Goal: Task Accomplishment & Management: Manage account settings

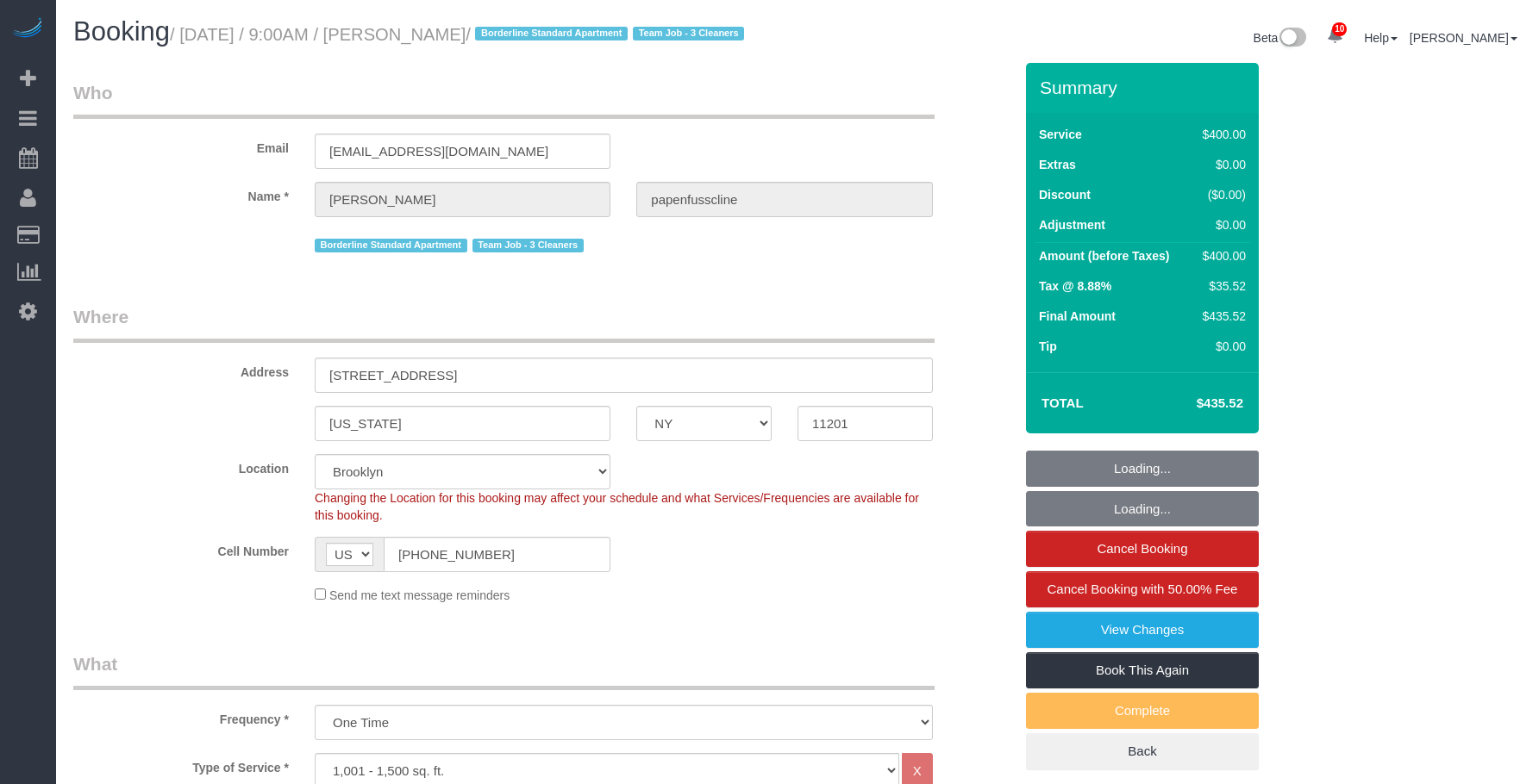
select select "NY"
select select "2"
select select "150"
select select "string:stripe-pm_1RxZqx4VGloSiKo7KRaStGJc"
select select "spot1"
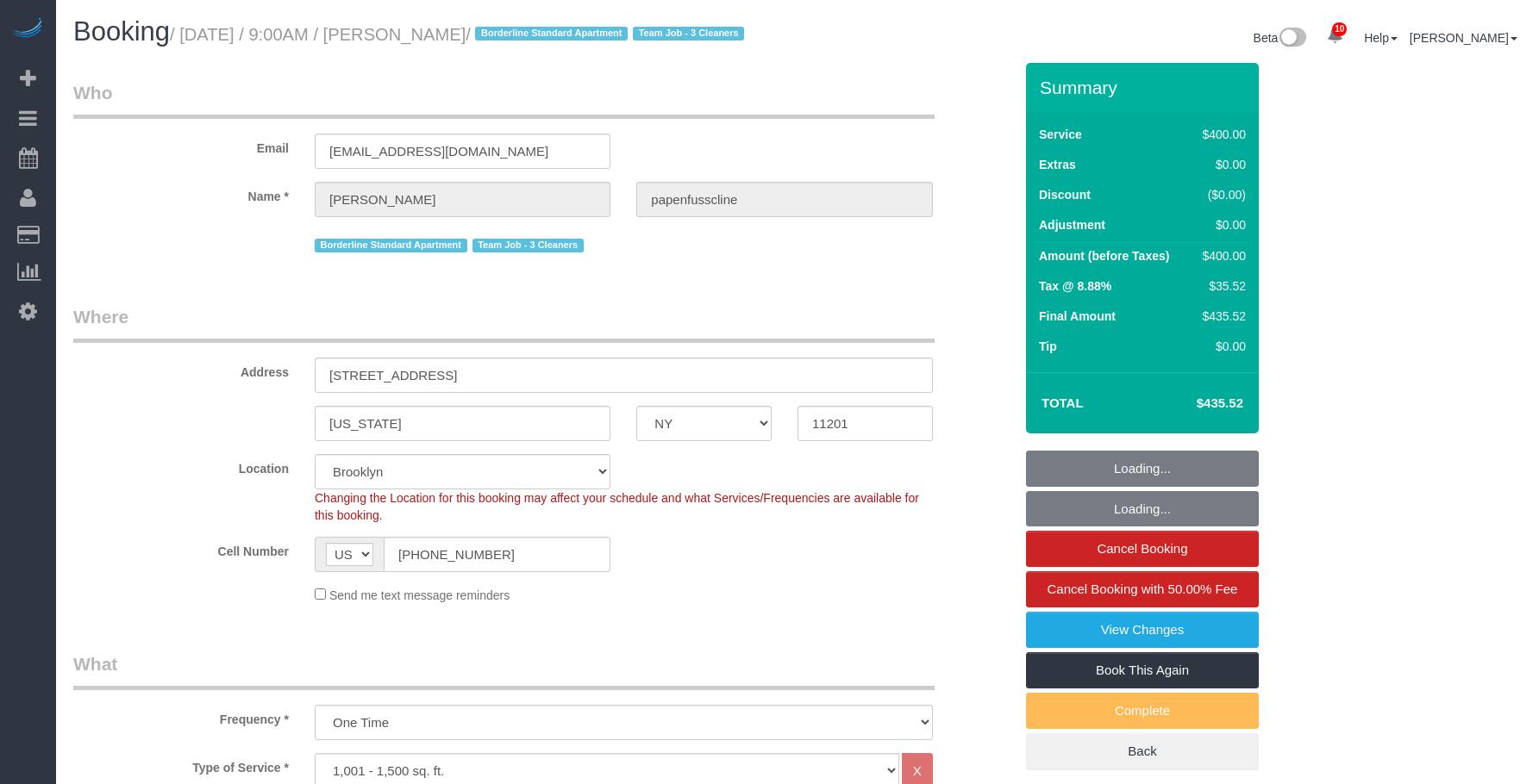
select select "number:57"
select select "number:71"
select select "number:15"
select select "number:5"
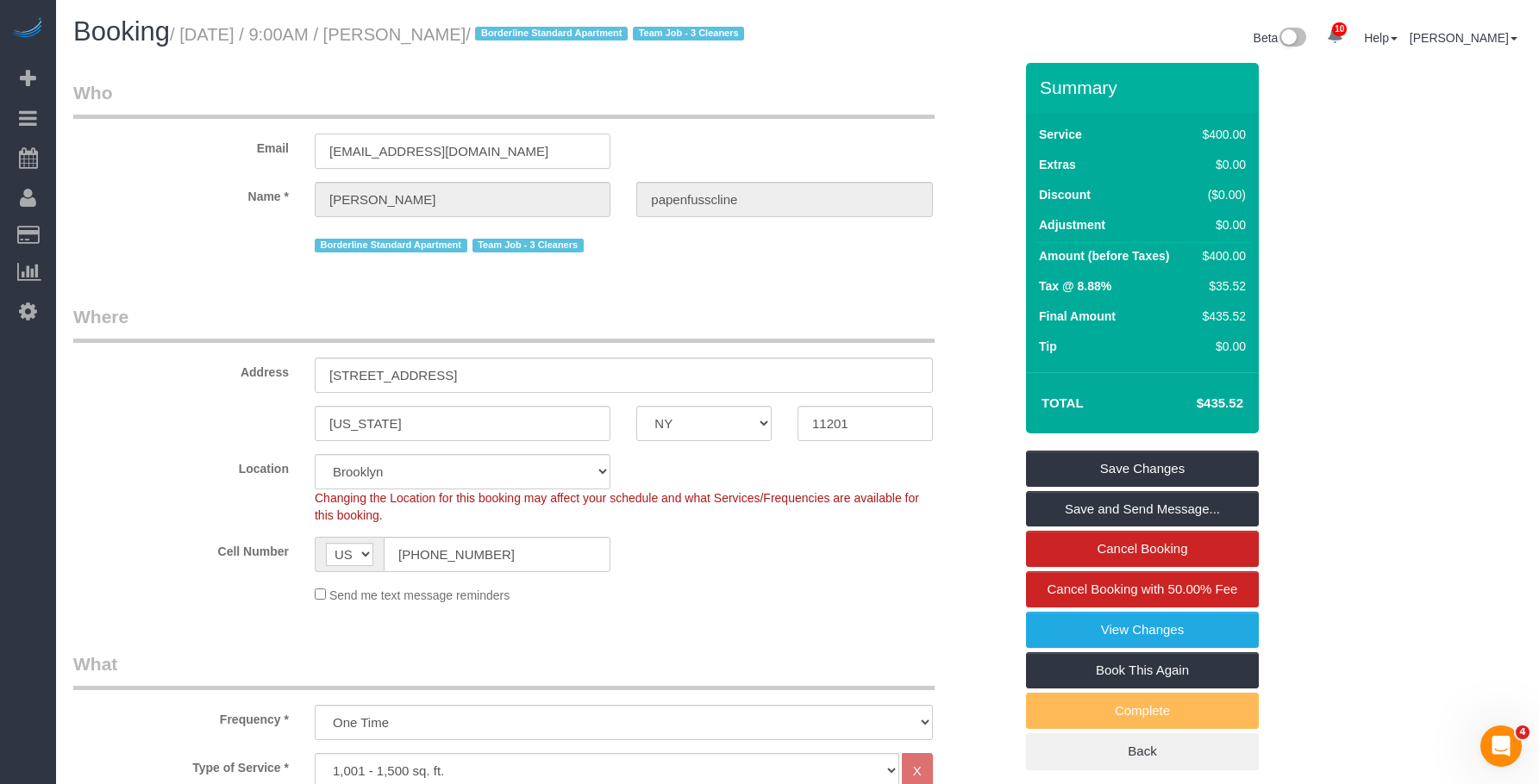
drag, startPoint x: 434, startPoint y: 177, endPoint x: 247, endPoint y: 157, distance: 188.1
click at [247, 157] on div "Email lukaspapenfusscline@gmail.com" at bounding box center [543, 124] width 966 height 88
drag, startPoint x: 105, startPoint y: 239, endPoint x: 309, endPoint y: 141, distance: 226.3
click at [106, 239] on link "Customers" at bounding box center [163, 235] width 215 height 35
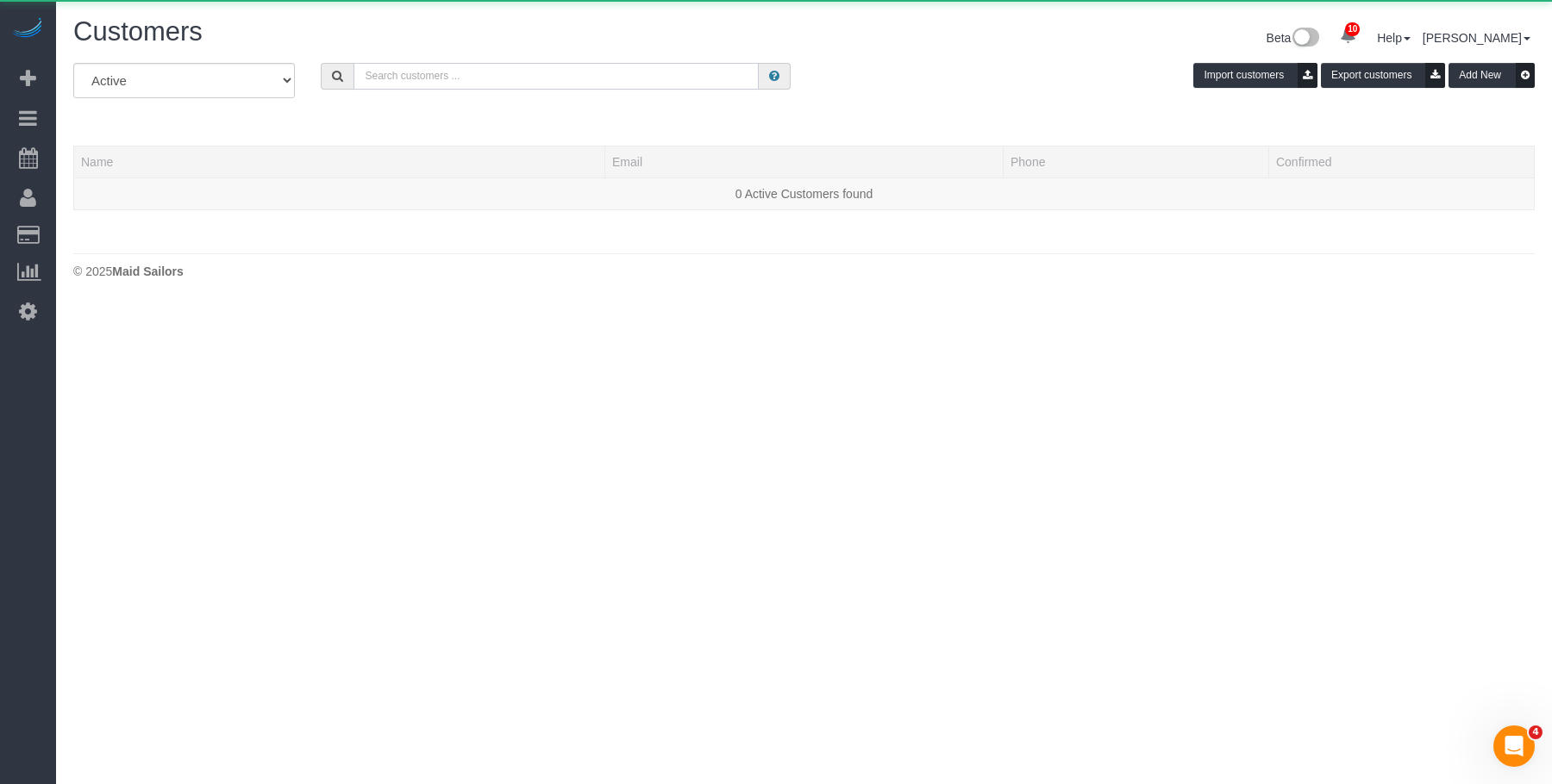
click at [581, 83] on input "text" at bounding box center [556, 75] width 405 height 27
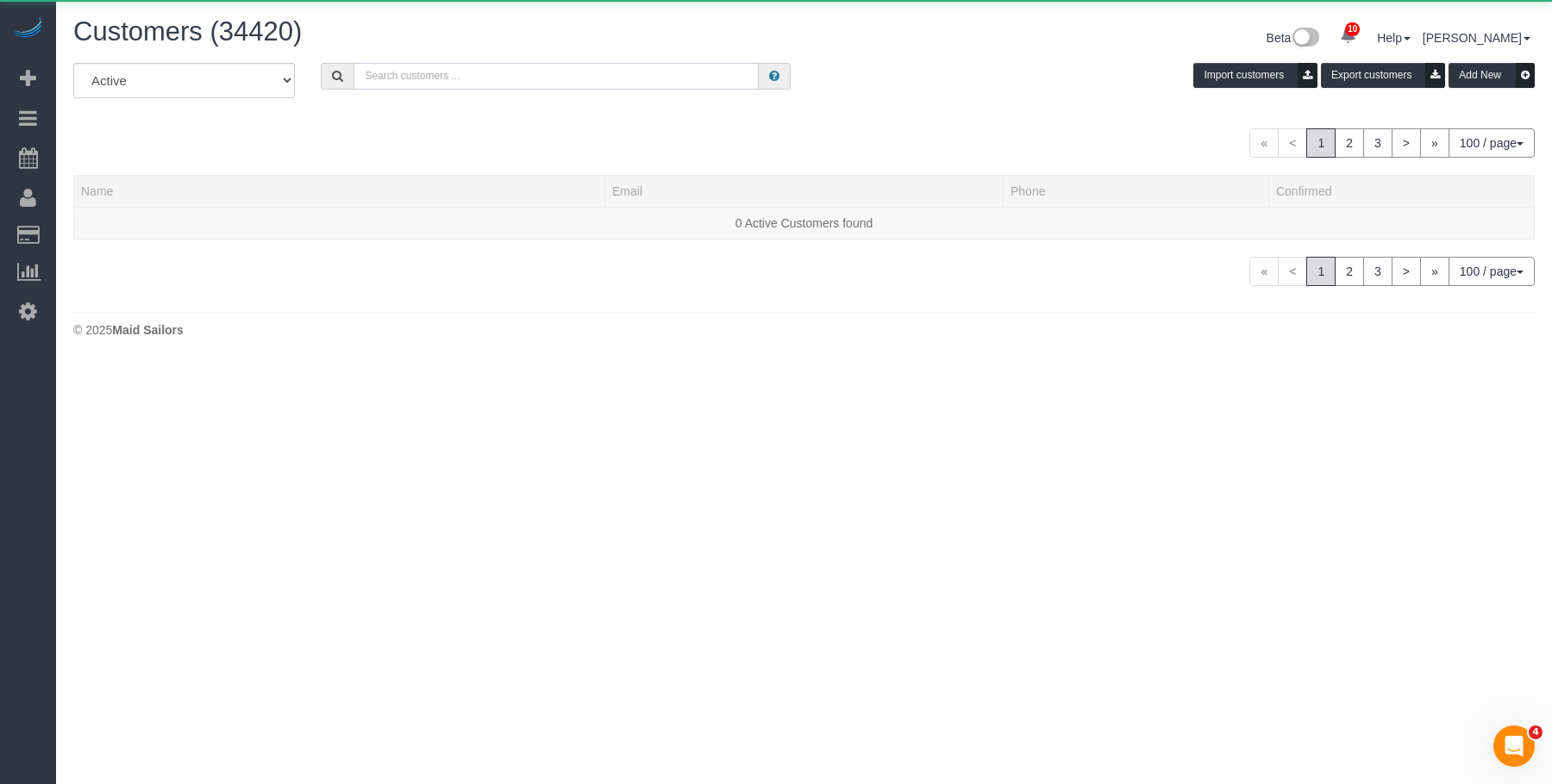
paste input "[EMAIL_ADDRESS][DOMAIN_NAME]"
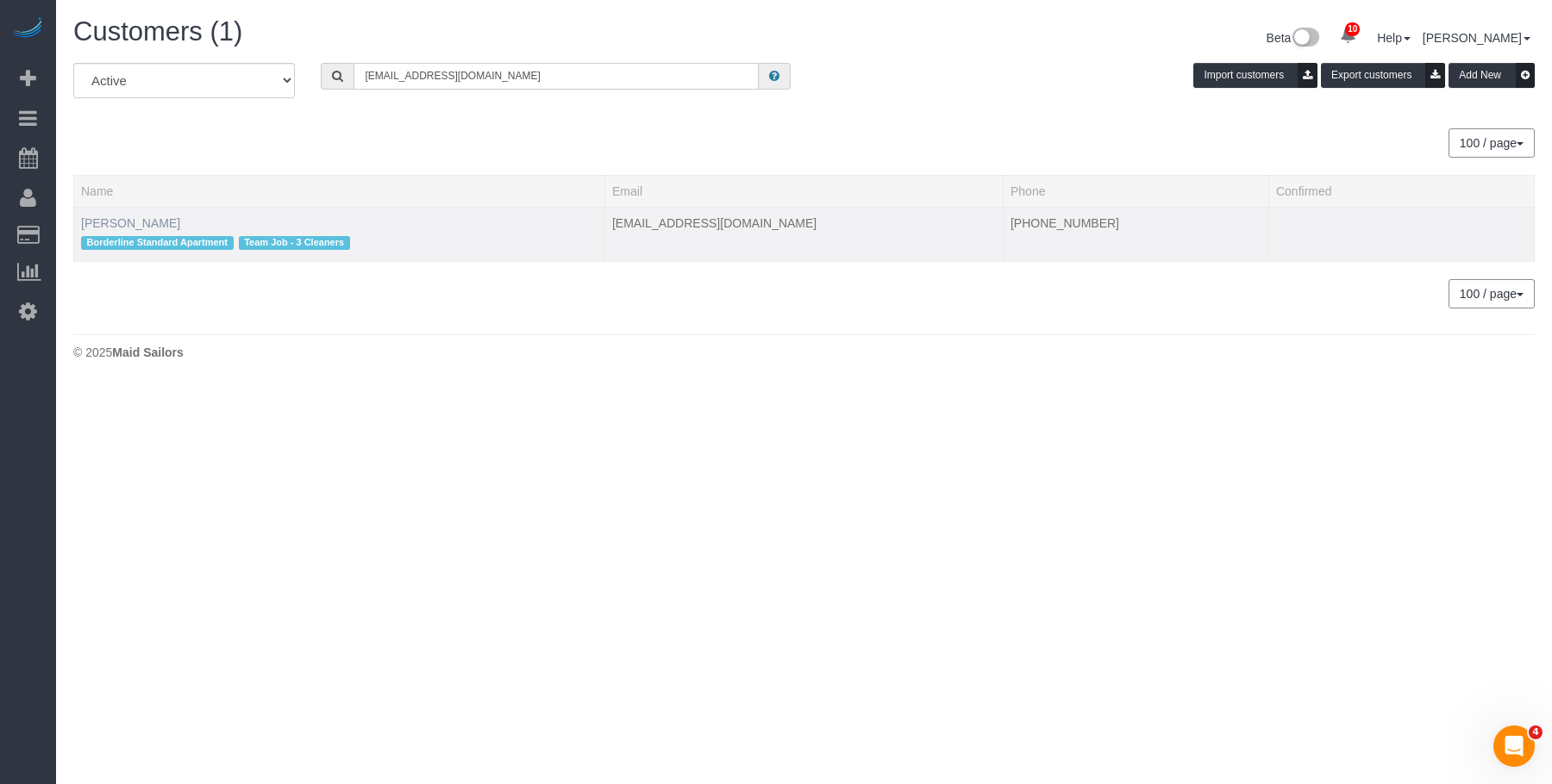
type input "[EMAIL_ADDRESS][DOMAIN_NAME]"
click at [159, 223] on link "Lukas papenfusscline" at bounding box center [131, 223] width 99 height 14
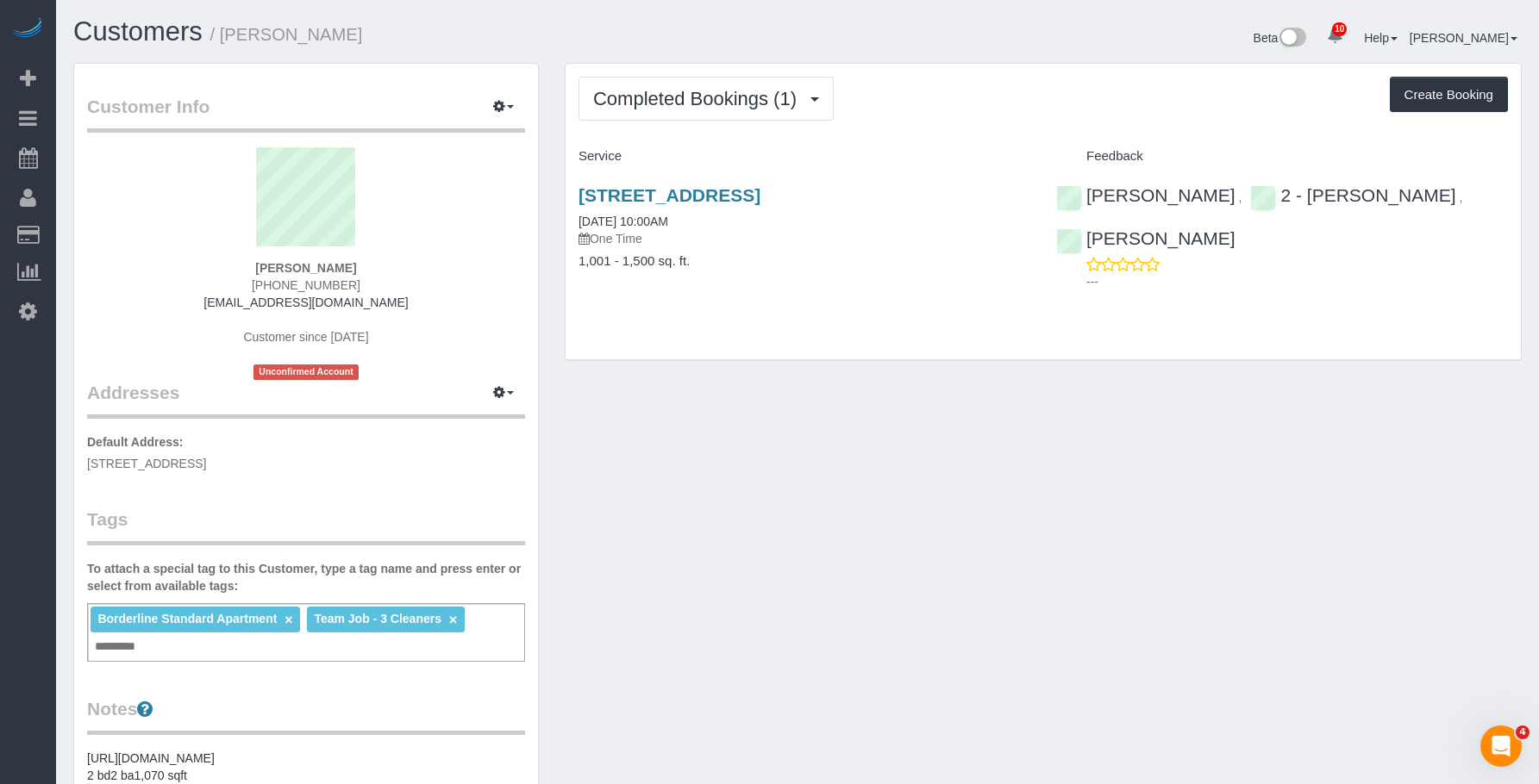
click at [953, 68] on div "Completed Bookings (1) Completed Bookings (1) Upcoming Bookings (1) Cancelled B…" at bounding box center [1044, 211] width 955 height 296
click at [758, 98] on span "Completed Bookings (1)" at bounding box center [700, 99] width 212 height 22
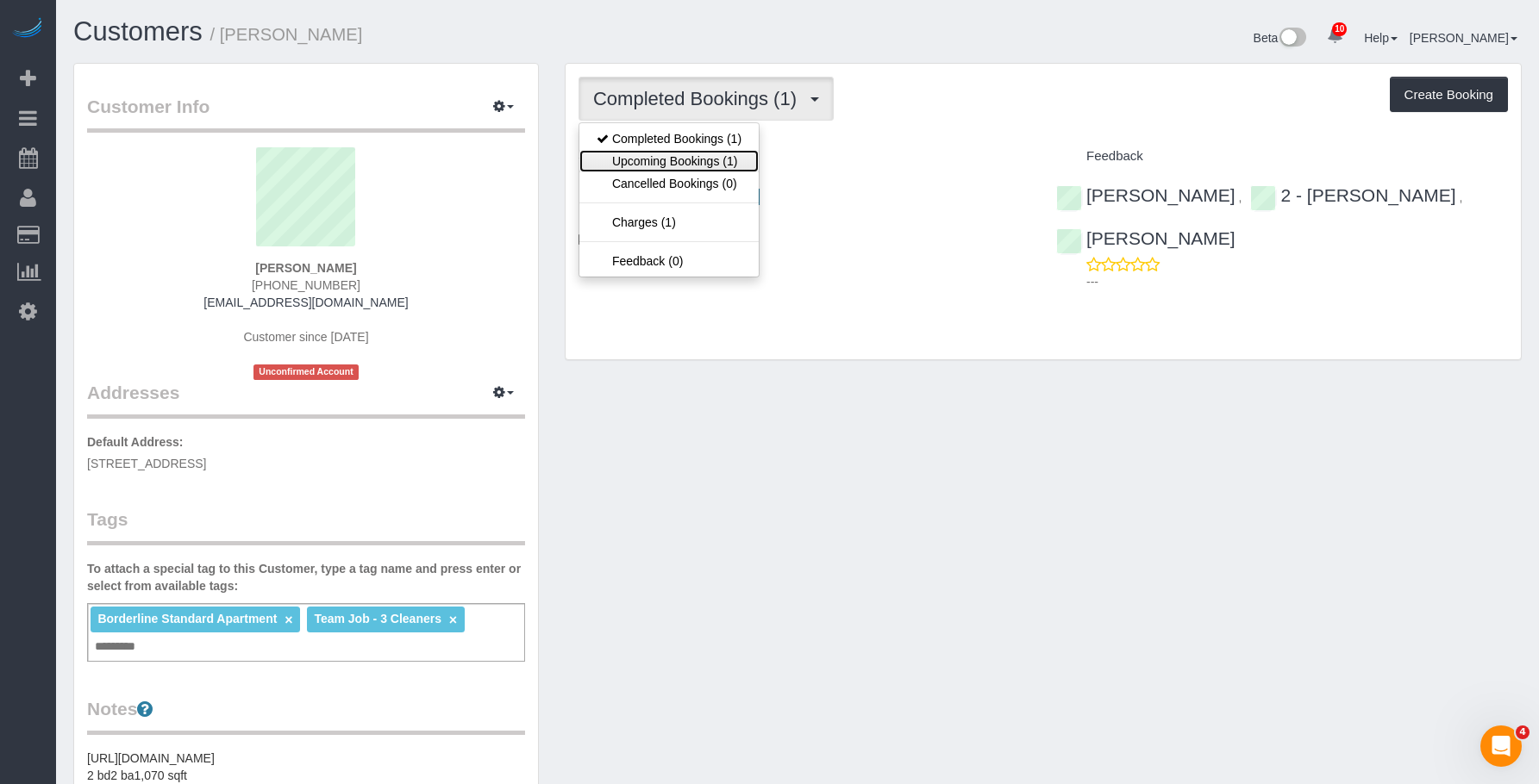
click at [706, 163] on link "Upcoming Bookings (1)" at bounding box center [669, 161] width 180 height 23
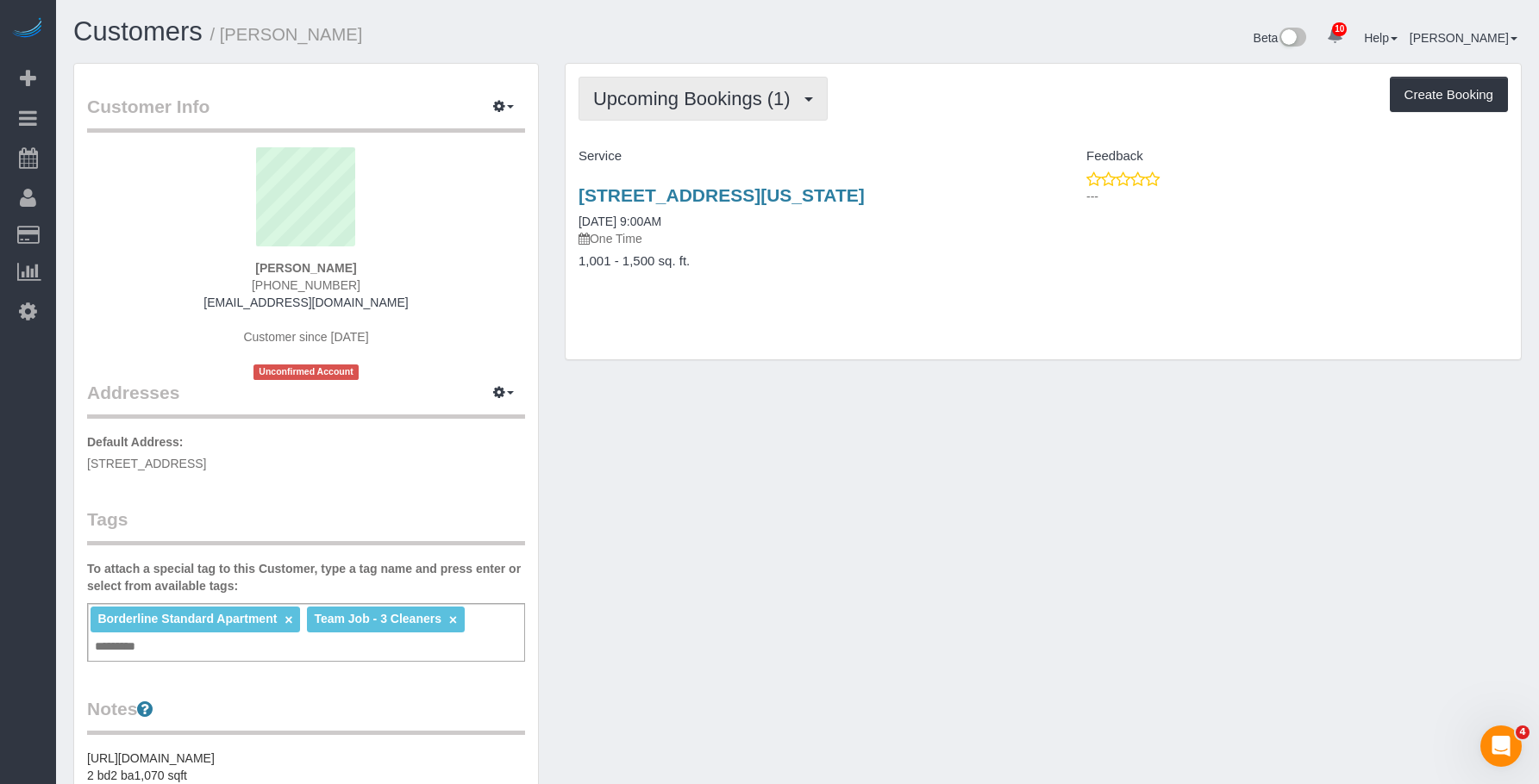
click at [729, 94] on span "Upcoming Bookings (1)" at bounding box center [697, 99] width 207 height 22
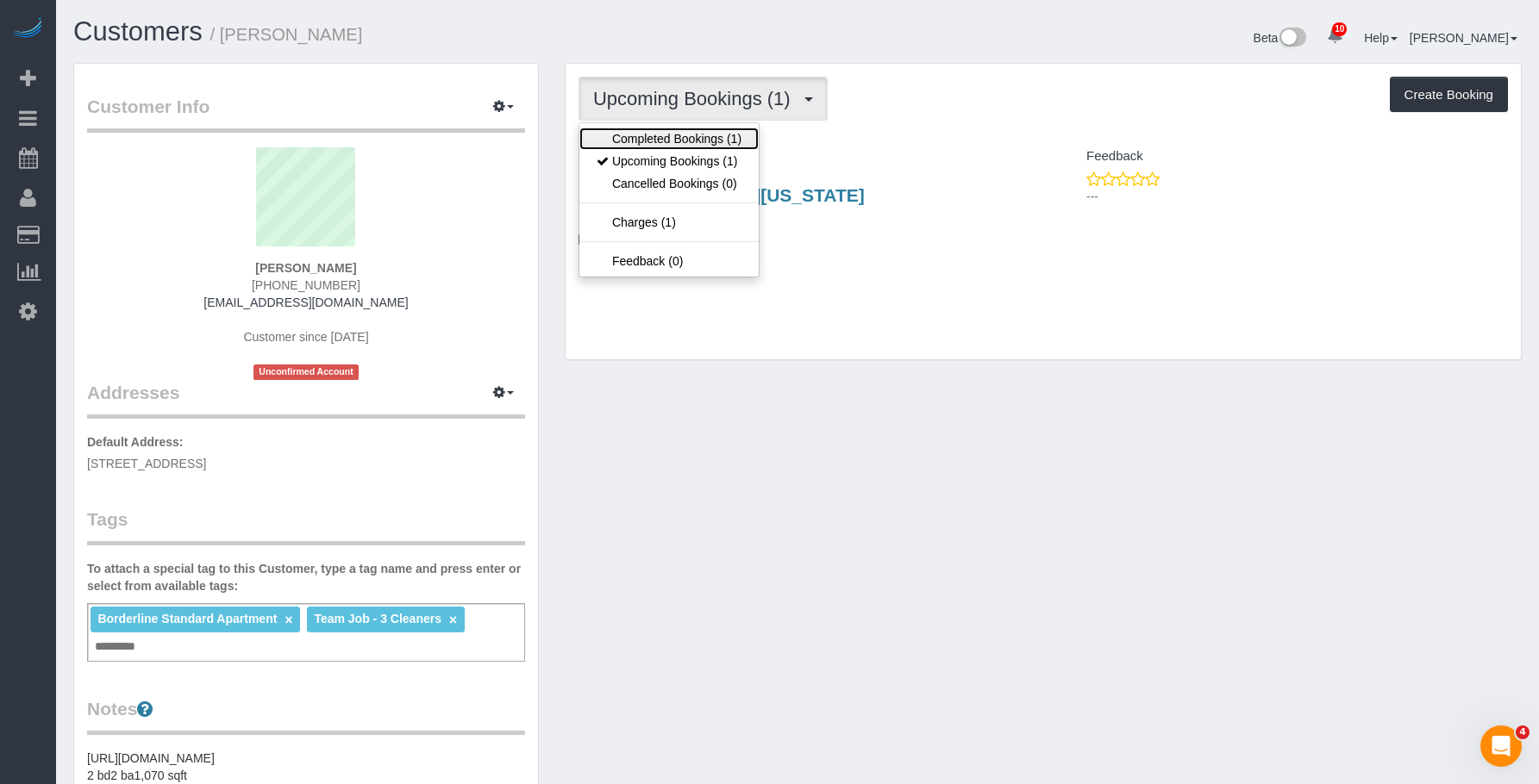
click at [690, 137] on link "Completed Bookings (1)" at bounding box center [669, 139] width 180 height 23
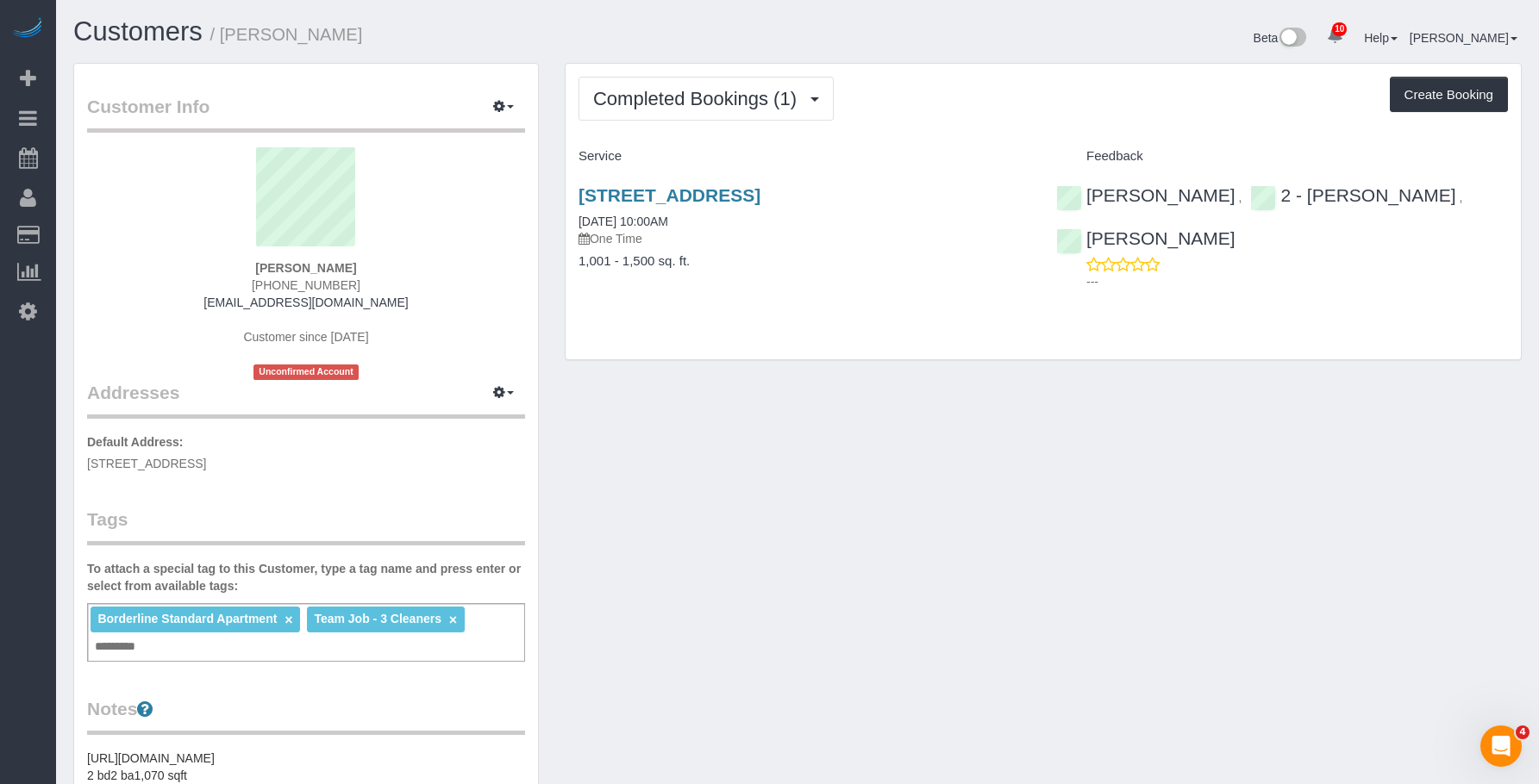
drag, startPoint x: 844, startPoint y: 252, endPoint x: 869, endPoint y: 212, distance: 47.2
click at [845, 252] on div "[STREET_ADDRESS] [DATE] 10:00AM One Time 1,001 - 1,500 sq. ft." at bounding box center [804, 237] width 478 height 133
click at [761, 201] on link "[STREET_ADDRESS]" at bounding box center [669, 196] width 182 height 20
click at [666, 99] on span "Completed Bookings (1)" at bounding box center [700, 99] width 212 height 22
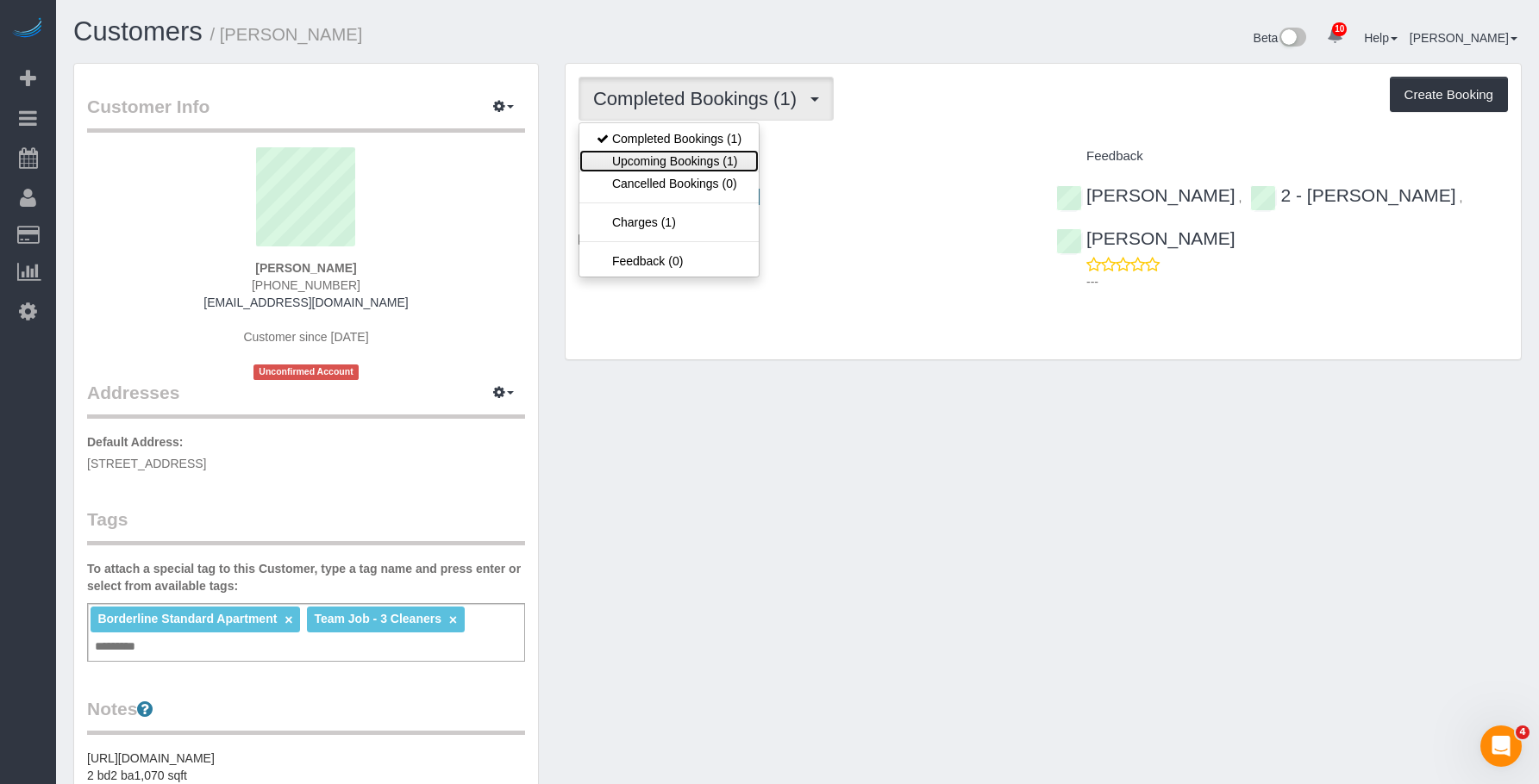
drag, startPoint x: 630, startPoint y: 157, endPoint x: 645, endPoint y: 166, distance: 17.5
click at [630, 157] on link "Upcoming Bookings (1)" at bounding box center [669, 161] width 180 height 23
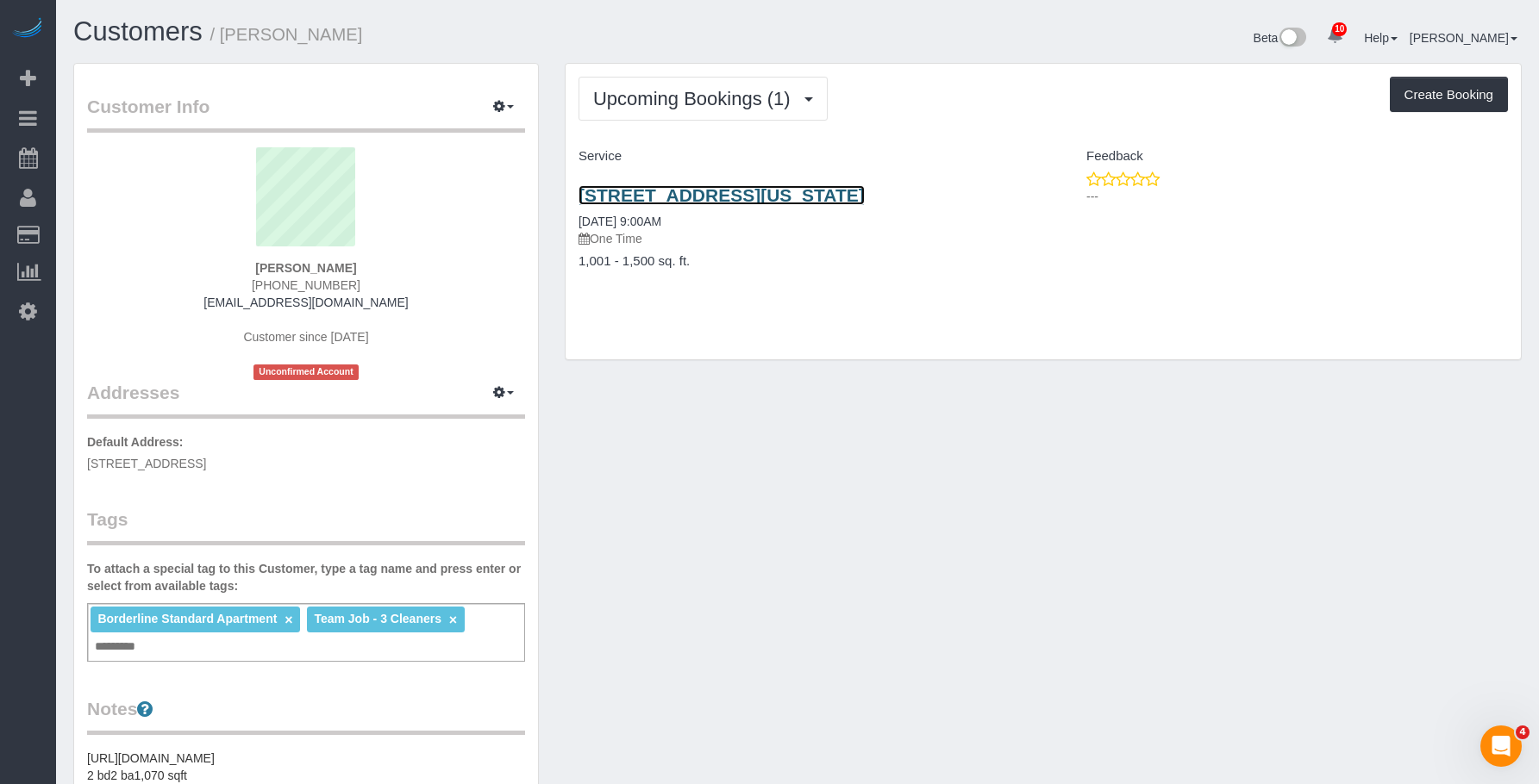
click at [790, 197] on link "191 Clinton Street, 5a, New York, NY 11201" at bounding box center [722, 196] width 286 height 20
drag, startPoint x: 222, startPoint y: 34, endPoint x: 397, endPoint y: 26, distance: 175.2
click at [397, 26] on h1 "Customers / Lukas papenfusscline" at bounding box center [429, 32] width 712 height 30
copy small "Lukas papenfusscline"
drag, startPoint x: 916, startPoint y: 194, endPoint x: 959, endPoint y: 194, distance: 43.0
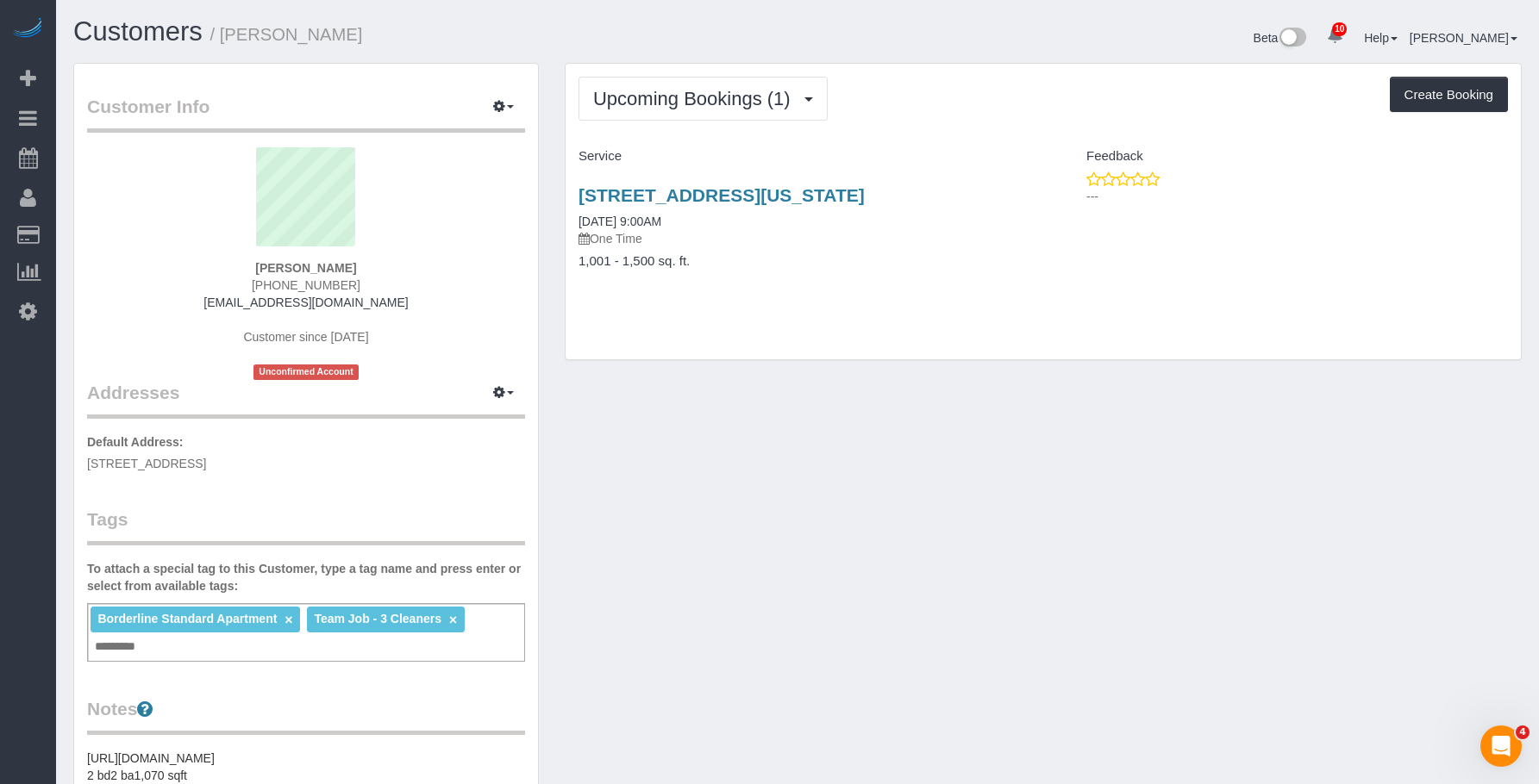
click at [959, 194] on div "191 Clinton Street, 5a, New York, NY 11201 08/19/2025 9:00AM One Time 1,001 - 1…" at bounding box center [804, 237] width 478 height 133
copy link "191 Clinton Street, 5a, New York, NY 11201"
click at [752, 196] on link "191 Clinton Street, 5a, New York, NY 11201" at bounding box center [722, 196] width 286 height 20
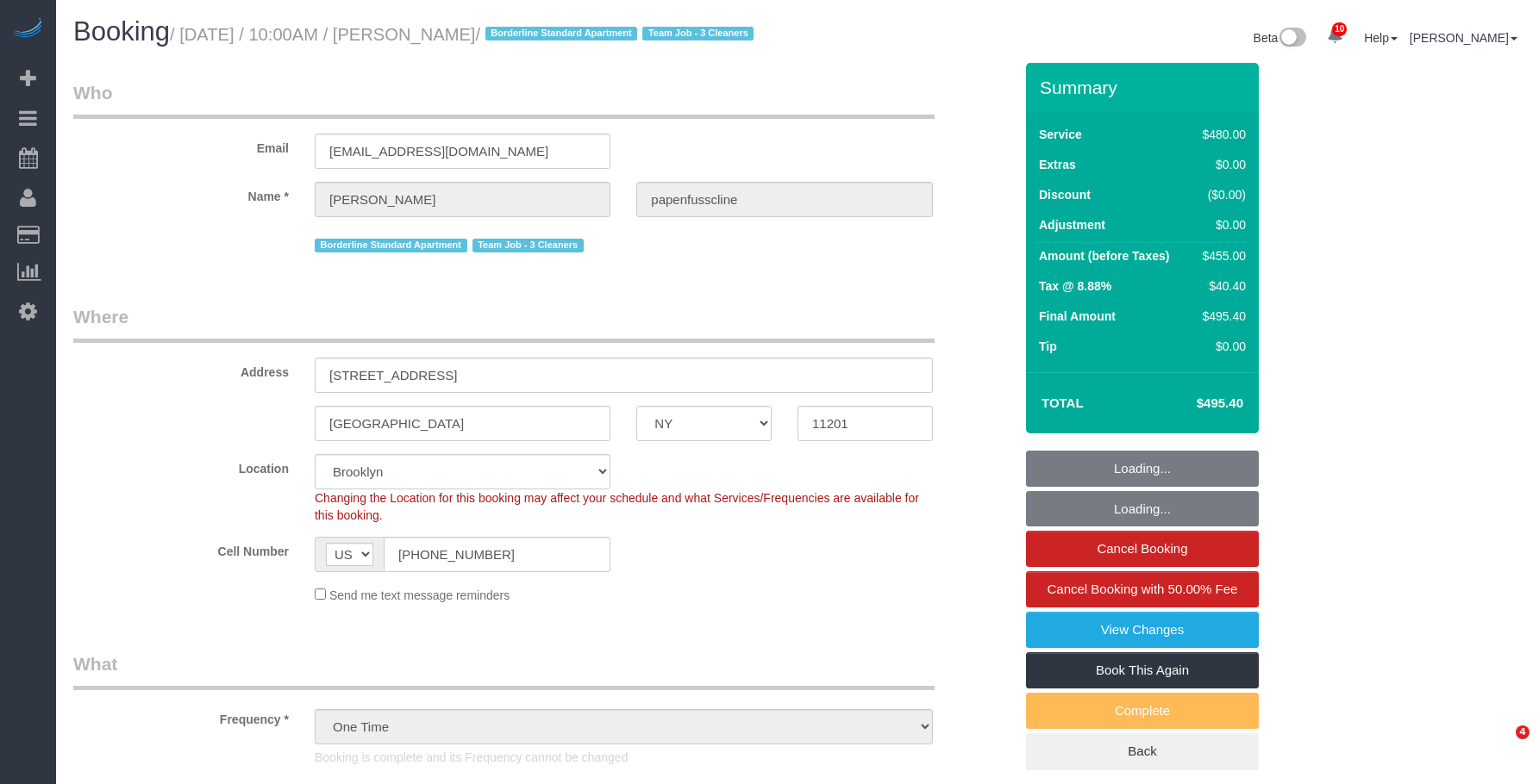
select select "NY"
select select "3"
select select "number:89"
select select "number:90"
select select "number:15"
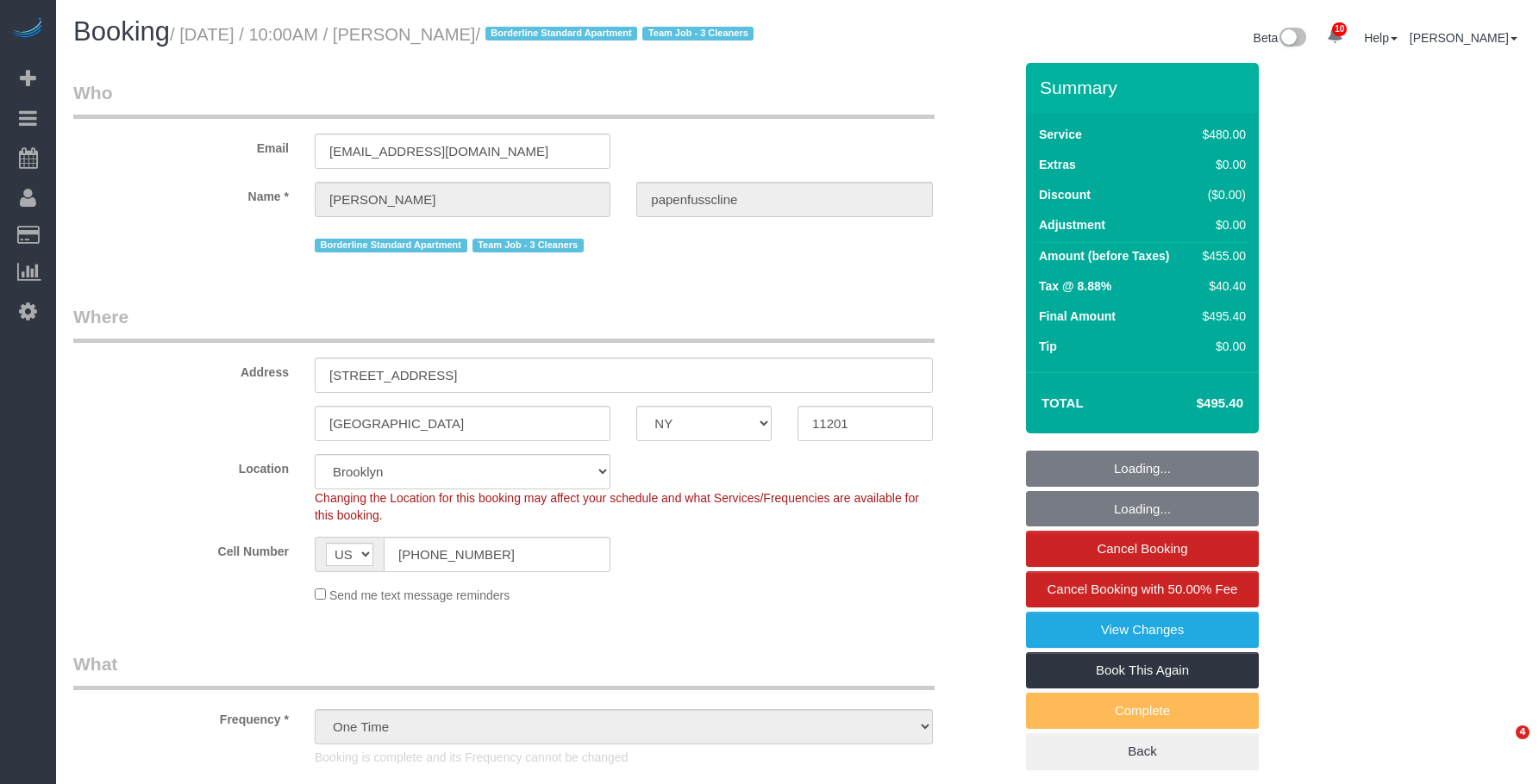
select select "number:5"
select select "object:1382"
select select "spot1"
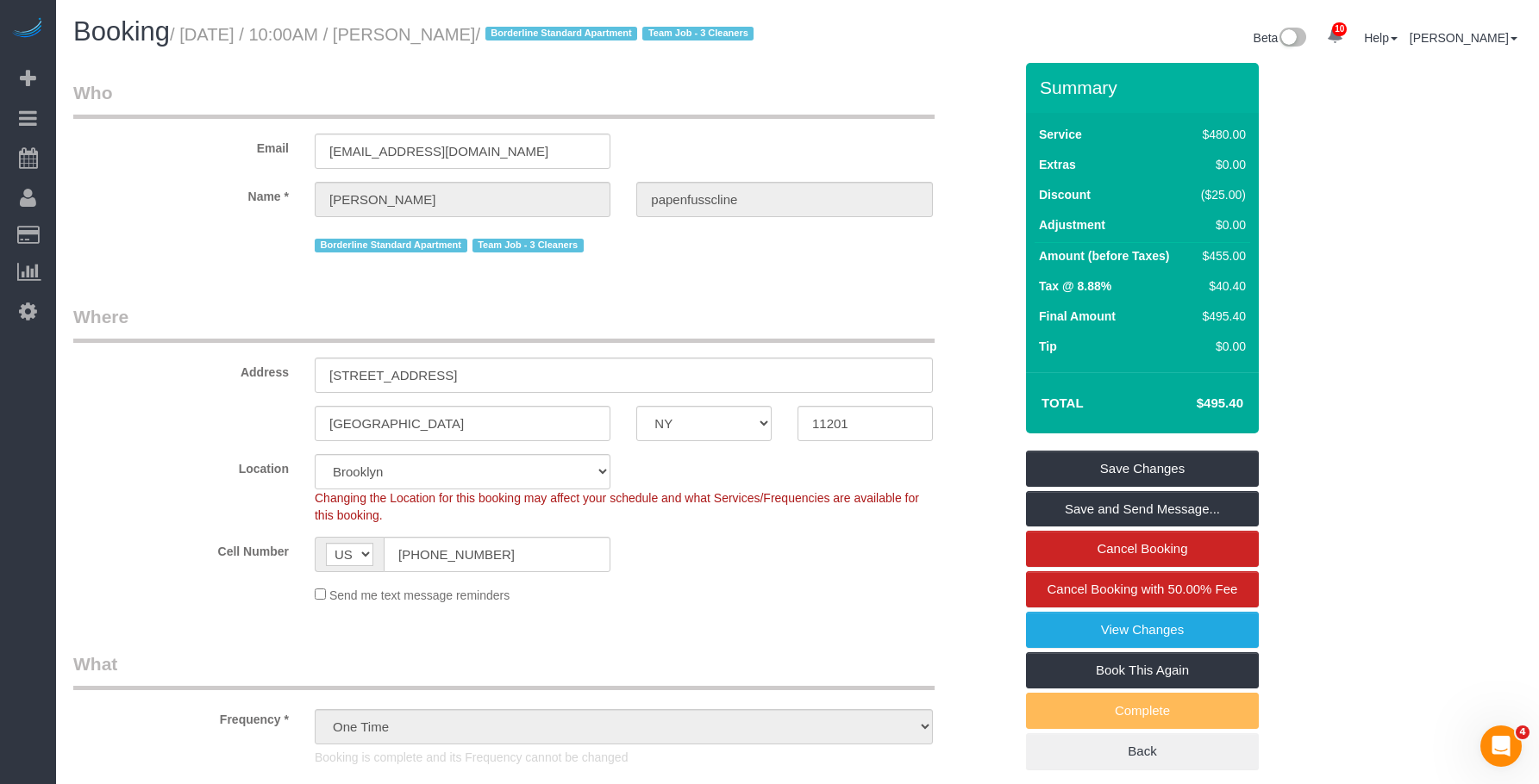
drag, startPoint x: 633, startPoint y: 296, endPoint x: 637, endPoint y: 310, distance: 14.6
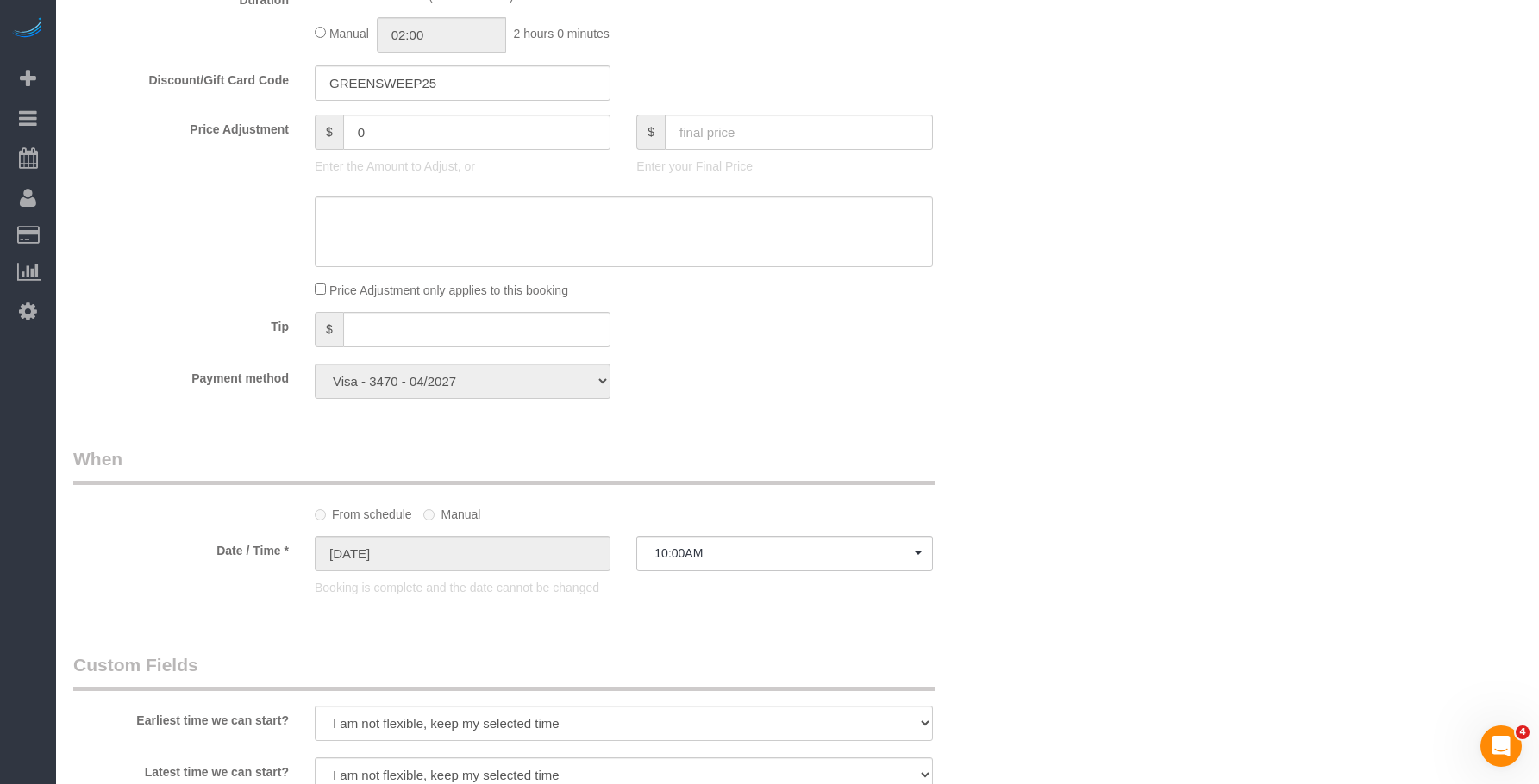
scroll to position [777, 0]
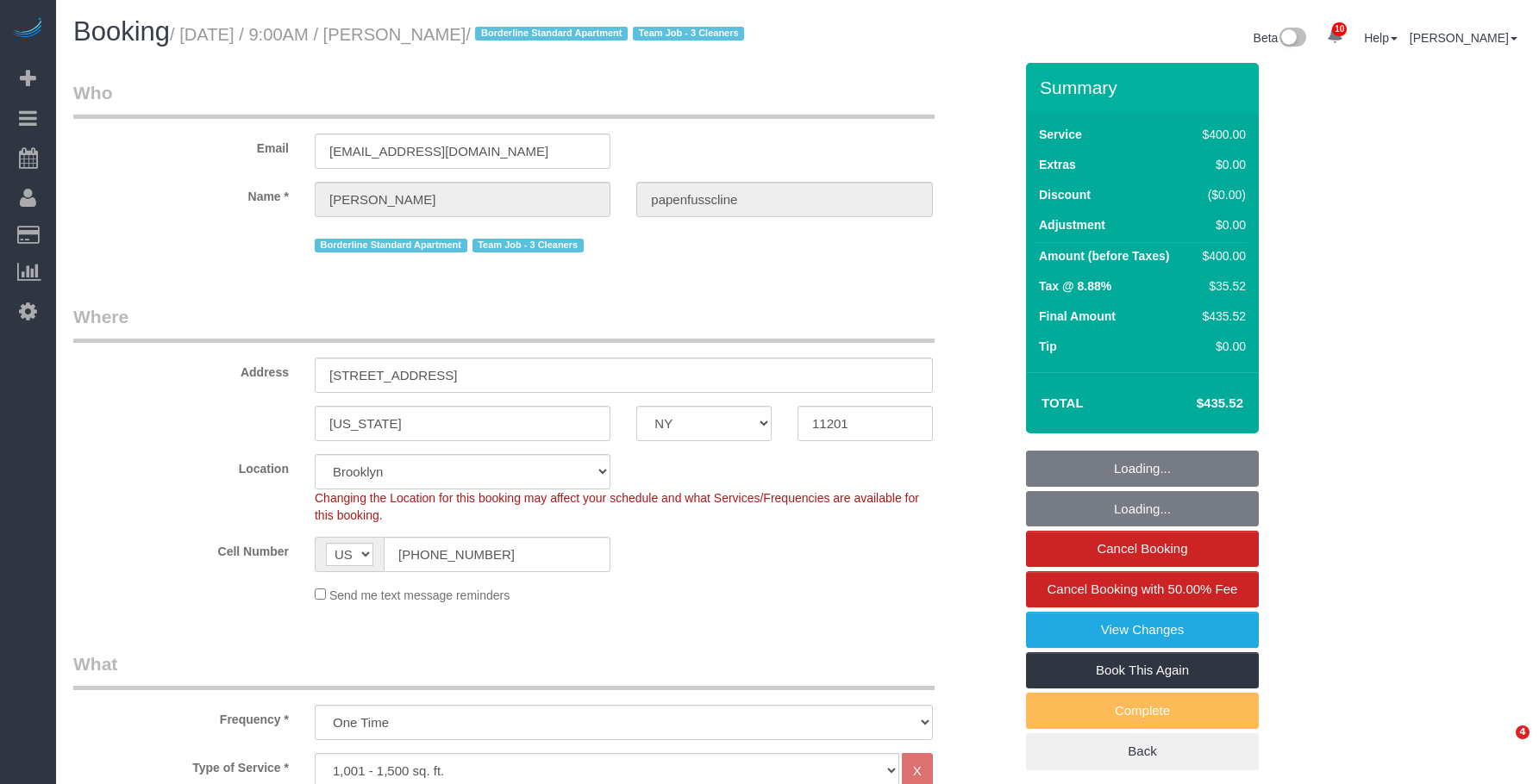
select select "NY"
select select "2"
select select "150"
select select "string:stripe-pm_1RxZqx4VGloSiKo7KRaStGJc"
select select "spot1"
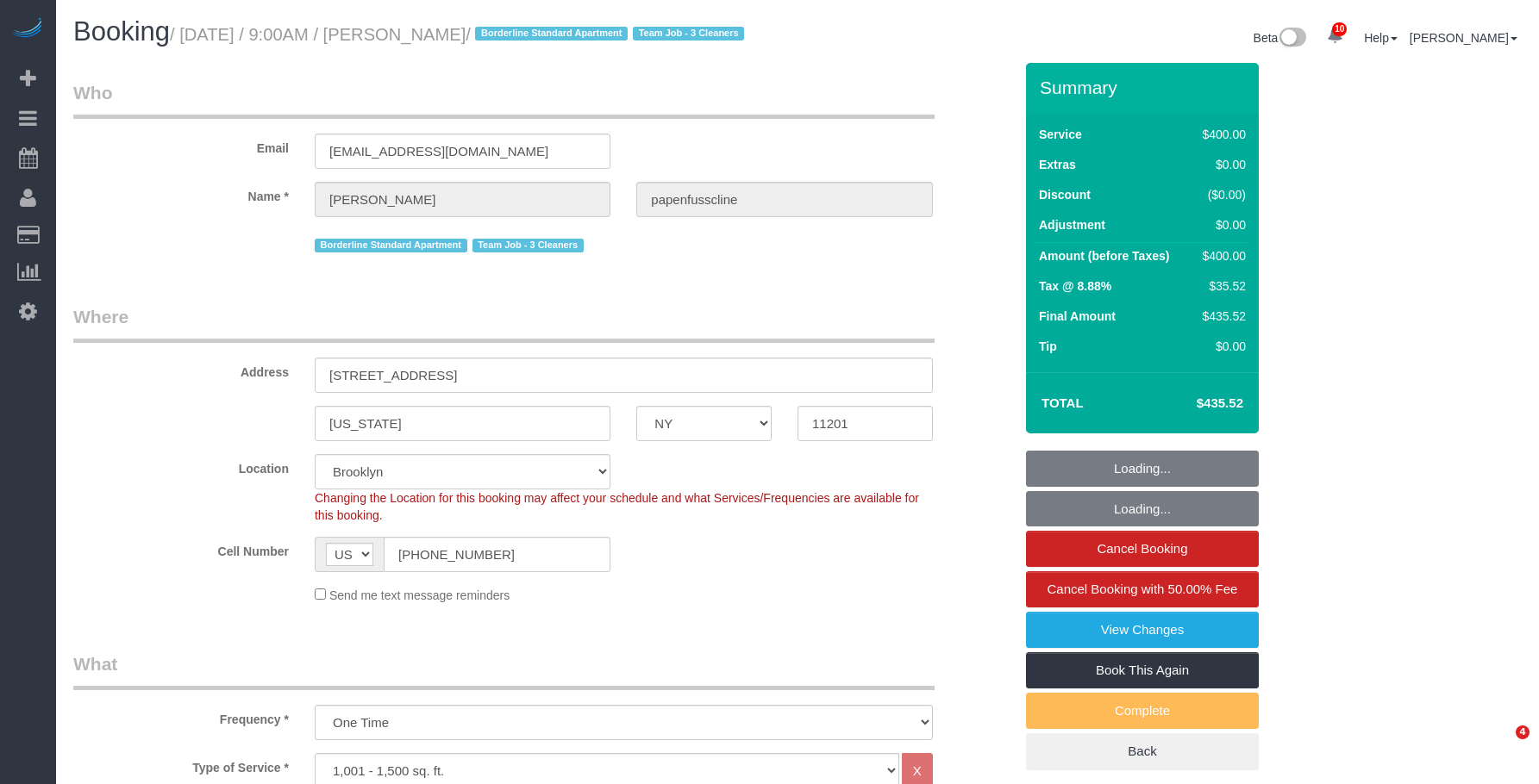
select select "number:57"
select select "number:71"
select select "number:15"
select select "number:5"
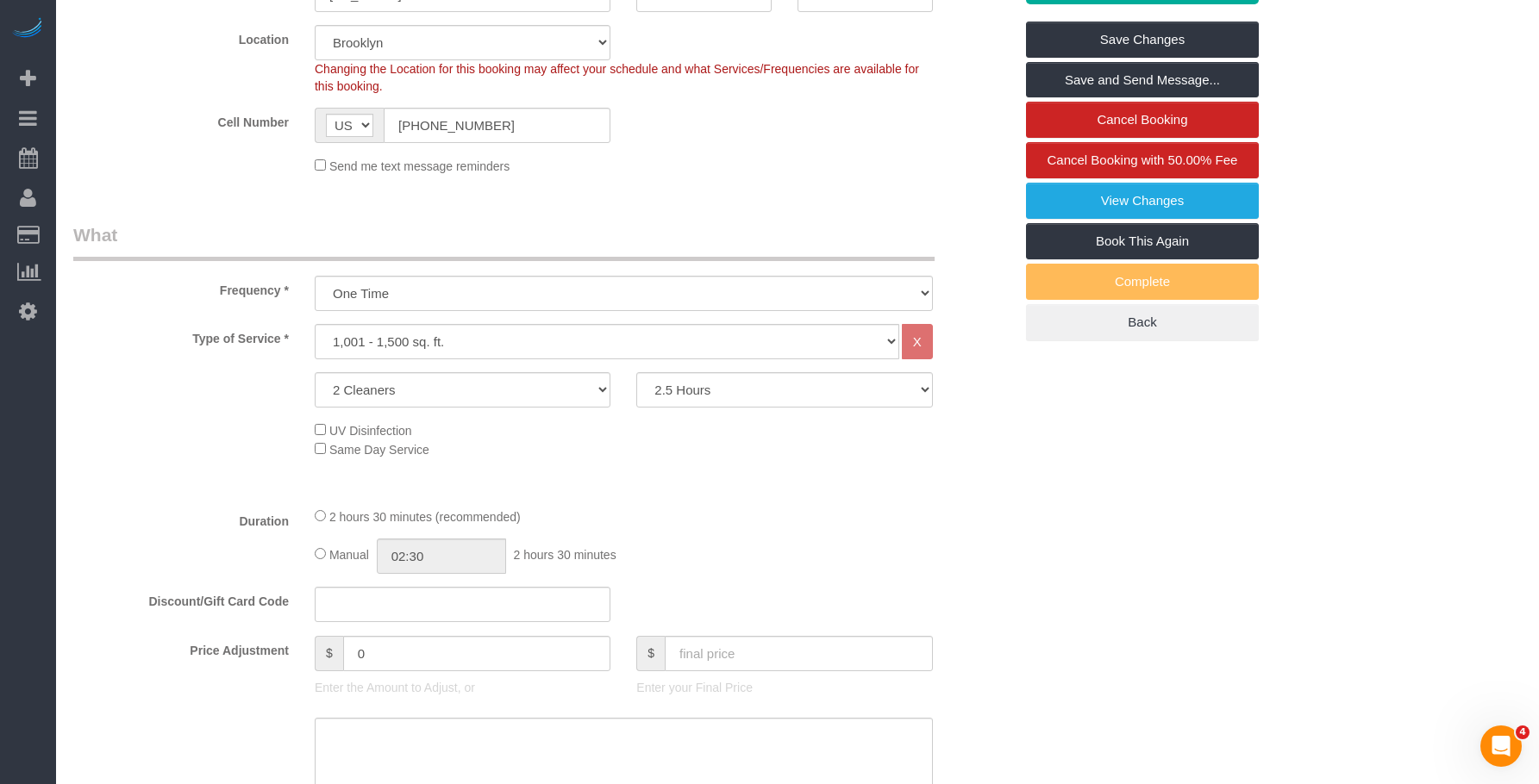
scroll to position [431, 0]
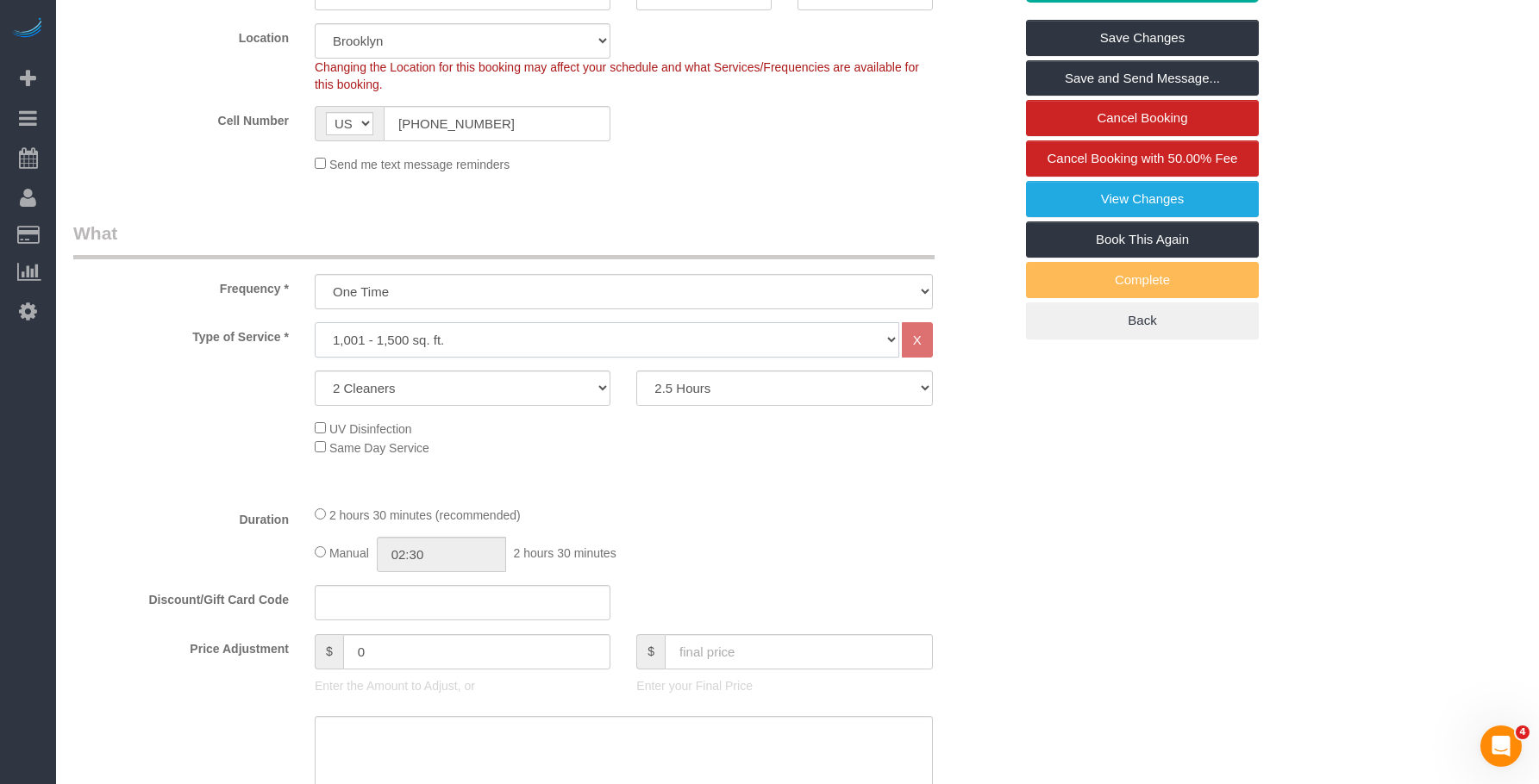
click at [506, 357] on select "Under 1,000 sq. ft. 1,001 - 1,500 sq. ft. 1,500+ sq. ft. Custom Cleaning Office…" at bounding box center [607, 340] width 585 height 36
click at [315, 343] on select "Under 1,000 sq. ft. 1,001 - 1,500 sq. ft. 1,500+ sq. ft. Custom Cleaning Office…" at bounding box center [607, 340] width 585 height 36
click at [397, 354] on select "Under 1,000 sq. ft. 1,001 - 1,500 sq. ft. 1,500+ sq. ft. Custom Cleaning Office…" at bounding box center [607, 340] width 585 height 36
select select "216"
click at [315, 343] on select "Under 1,000 sq. ft. 1,001 - 1,500 sq. ft. 1,500+ sq. ft. Custom Cleaning Office…" at bounding box center [607, 340] width 585 height 36
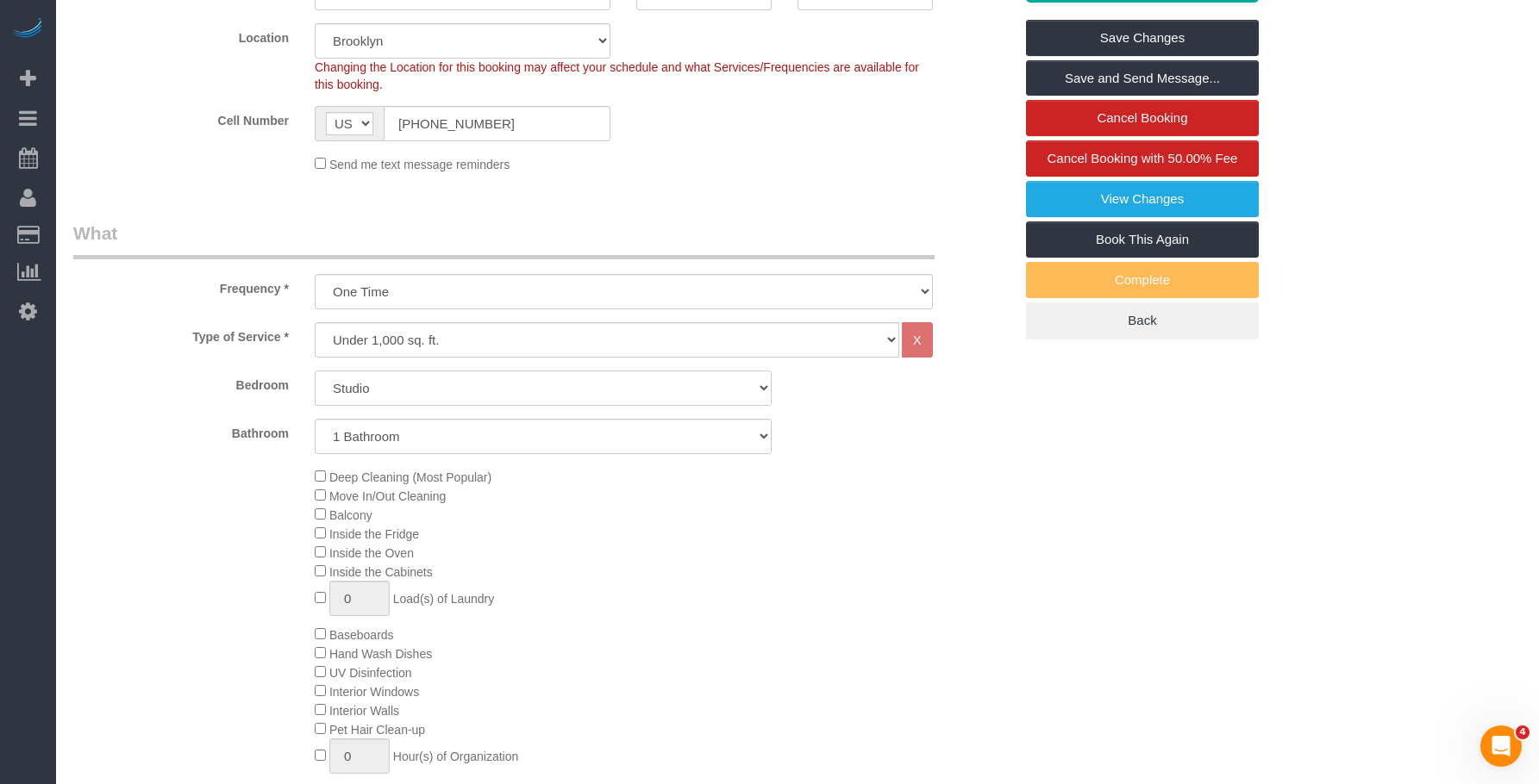
click at [444, 406] on select "Studio 1 Bedroom 2 Bedrooms 3 Bedrooms" at bounding box center [543, 388] width 457 height 36
click at [315, 391] on select "Studio 1 Bedroom 2 Bedrooms 3 Bedrooms" at bounding box center [543, 388] width 457 height 36
drag, startPoint x: 456, startPoint y: 440, endPoint x: 448, endPoint y: 412, distance: 29.1
click at [456, 440] on select "1 Bathroom 2 Bathrooms" at bounding box center [543, 437] width 457 height 36
drag, startPoint x: 450, startPoint y: 410, endPoint x: 443, endPoint y: 425, distance: 16.6
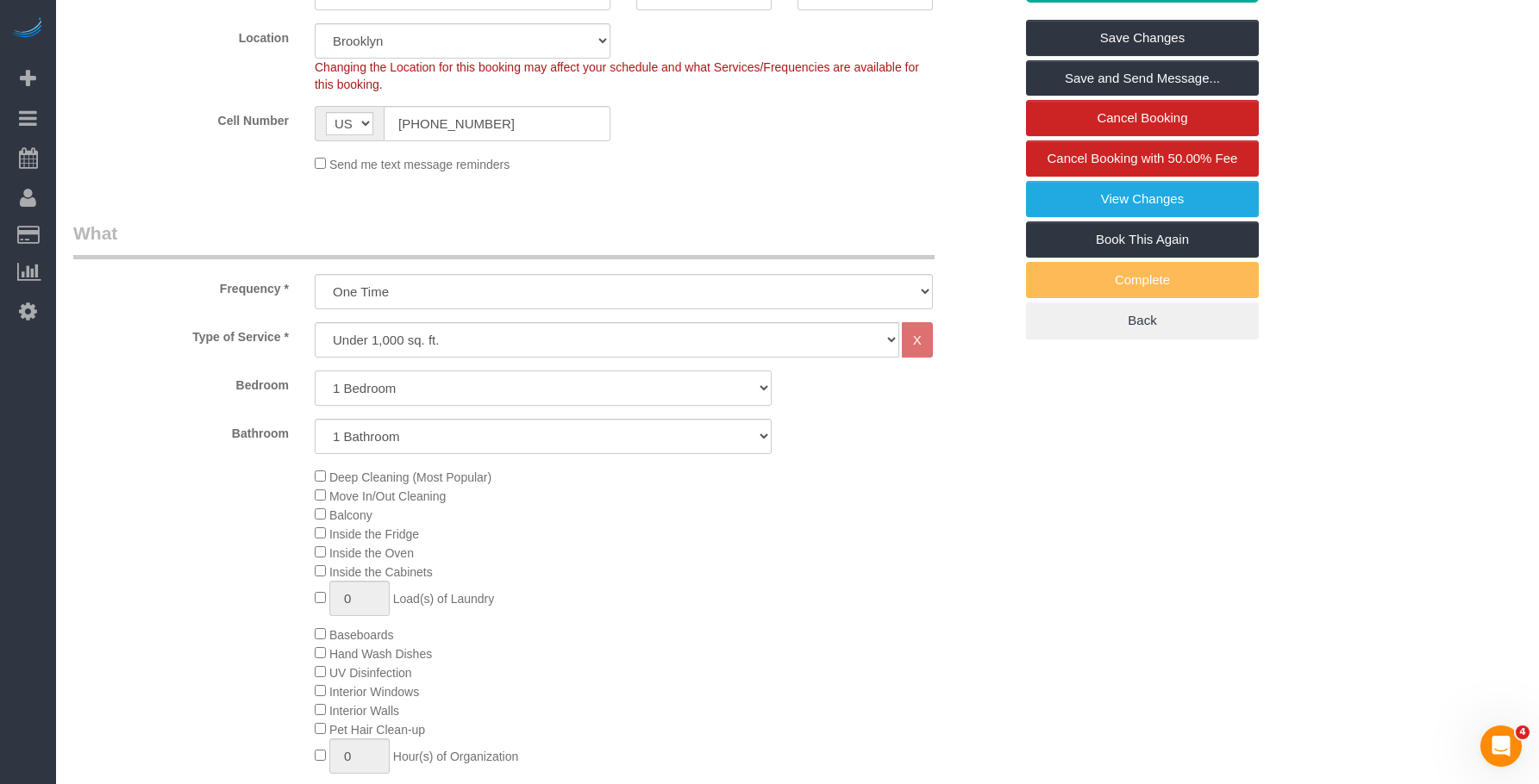
click at [450, 406] on select "Studio 1 Bedroom 2 Bedrooms 3 Bedrooms" at bounding box center [543, 388] width 457 height 36
select select "2"
click at [315, 391] on select "Studio 1 Bedroom 2 Bedrooms 3 Bedrooms" at bounding box center [543, 388] width 457 height 36
drag, startPoint x: 470, startPoint y: 452, endPoint x: 467, endPoint y: 469, distance: 17.3
click at [470, 452] on select "1 Bathroom 2 Bathrooms" at bounding box center [543, 437] width 457 height 36
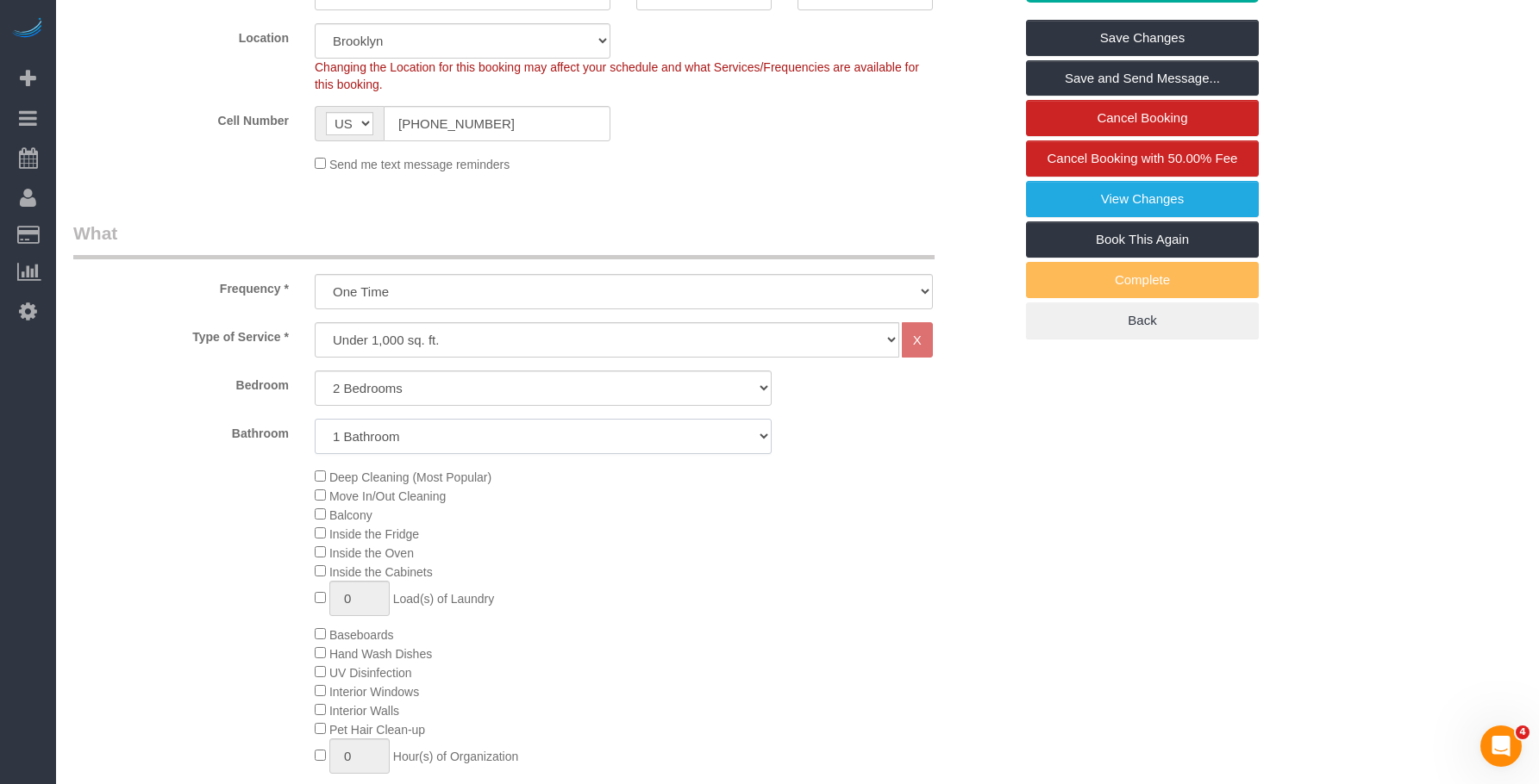
select select "2"
click at [315, 440] on select "1 Bathroom 2 Bathrooms" at bounding box center [543, 437] width 457 height 36
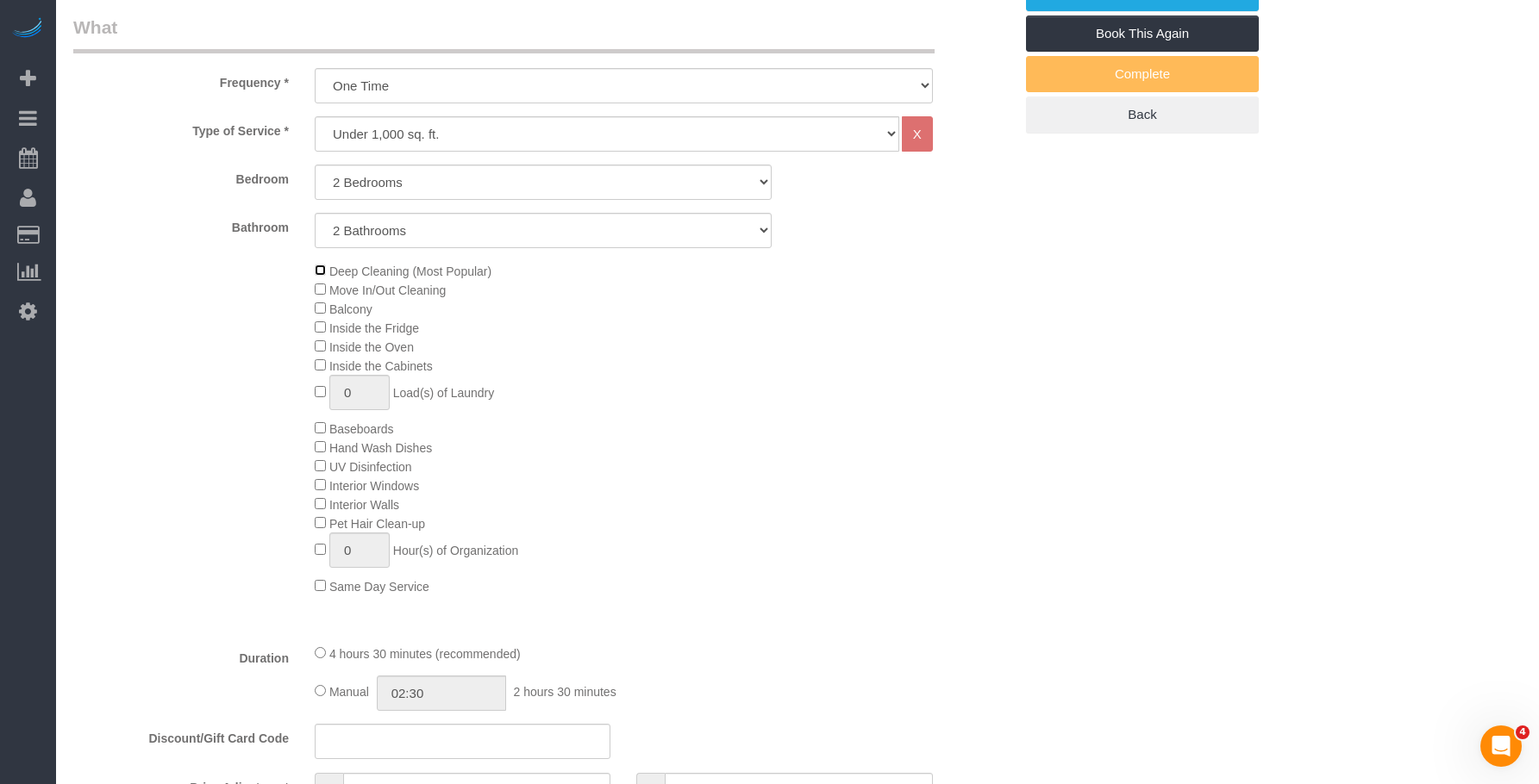
scroll to position [862, 0]
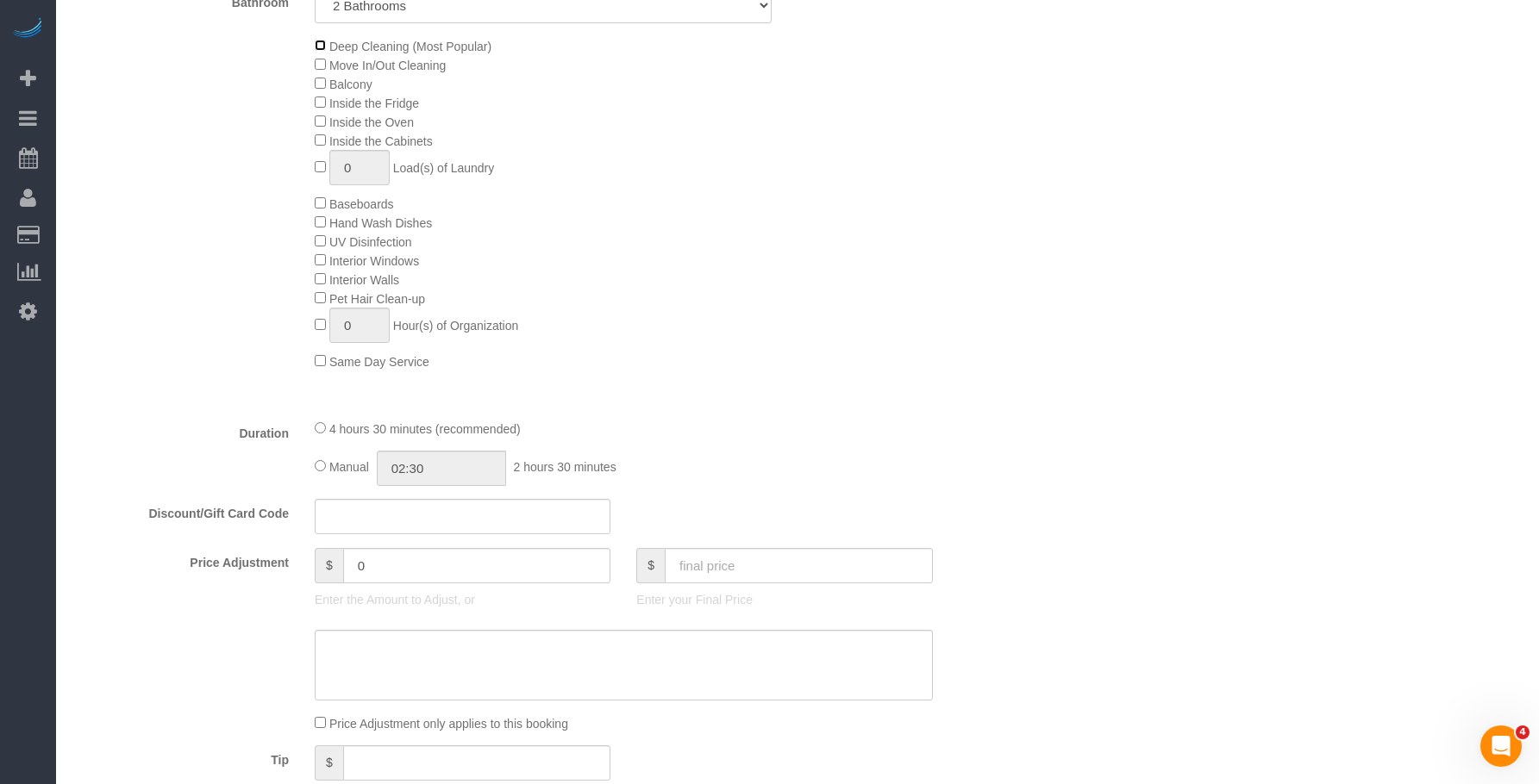
select select "spot50"
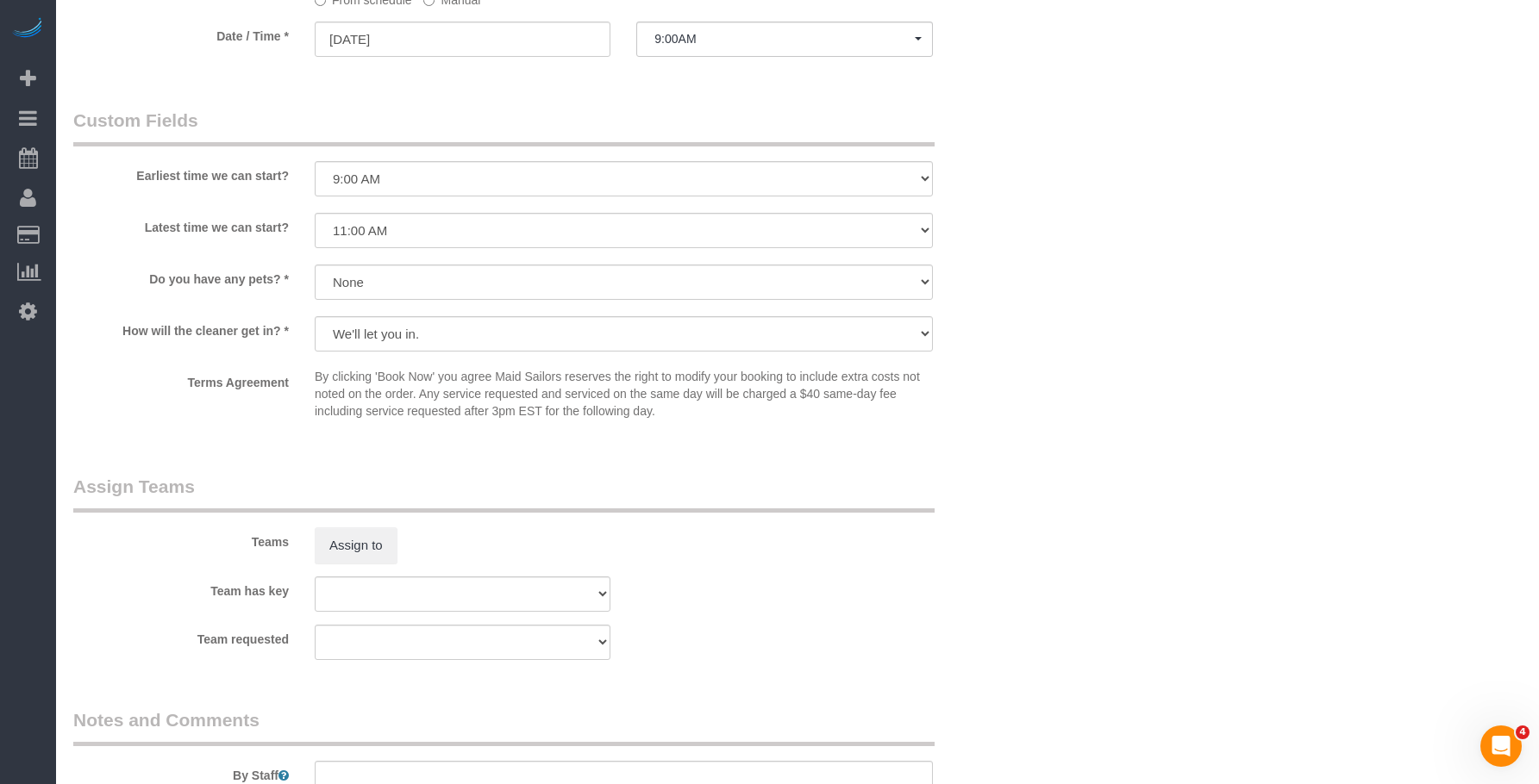
scroll to position [2155, 0]
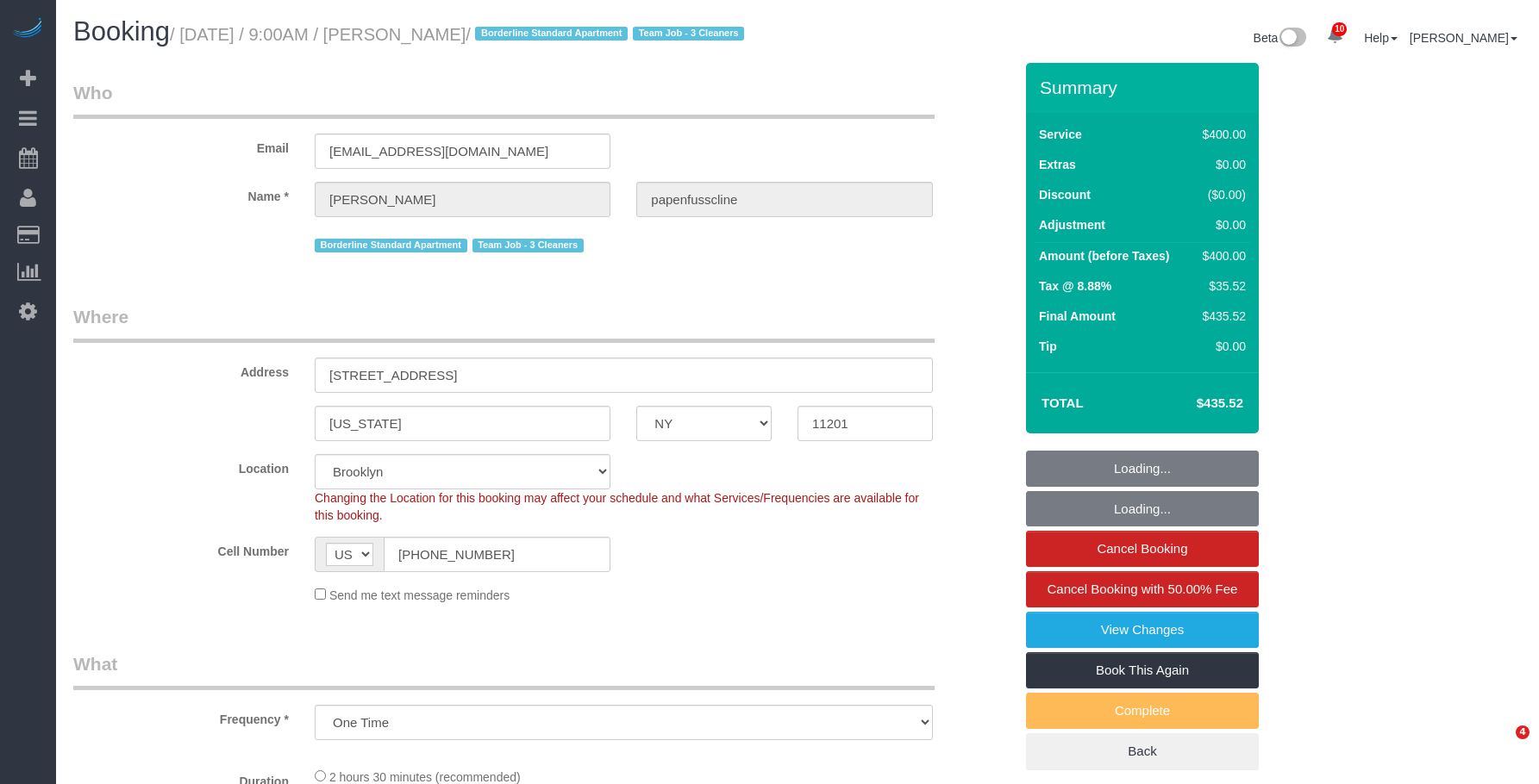
select select "NY"
select select "string:stripe-pm_1RxZqx4VGloSiKo7KRaStGJc"
select select "spot1"
select select "number:57"
select select "number:71"
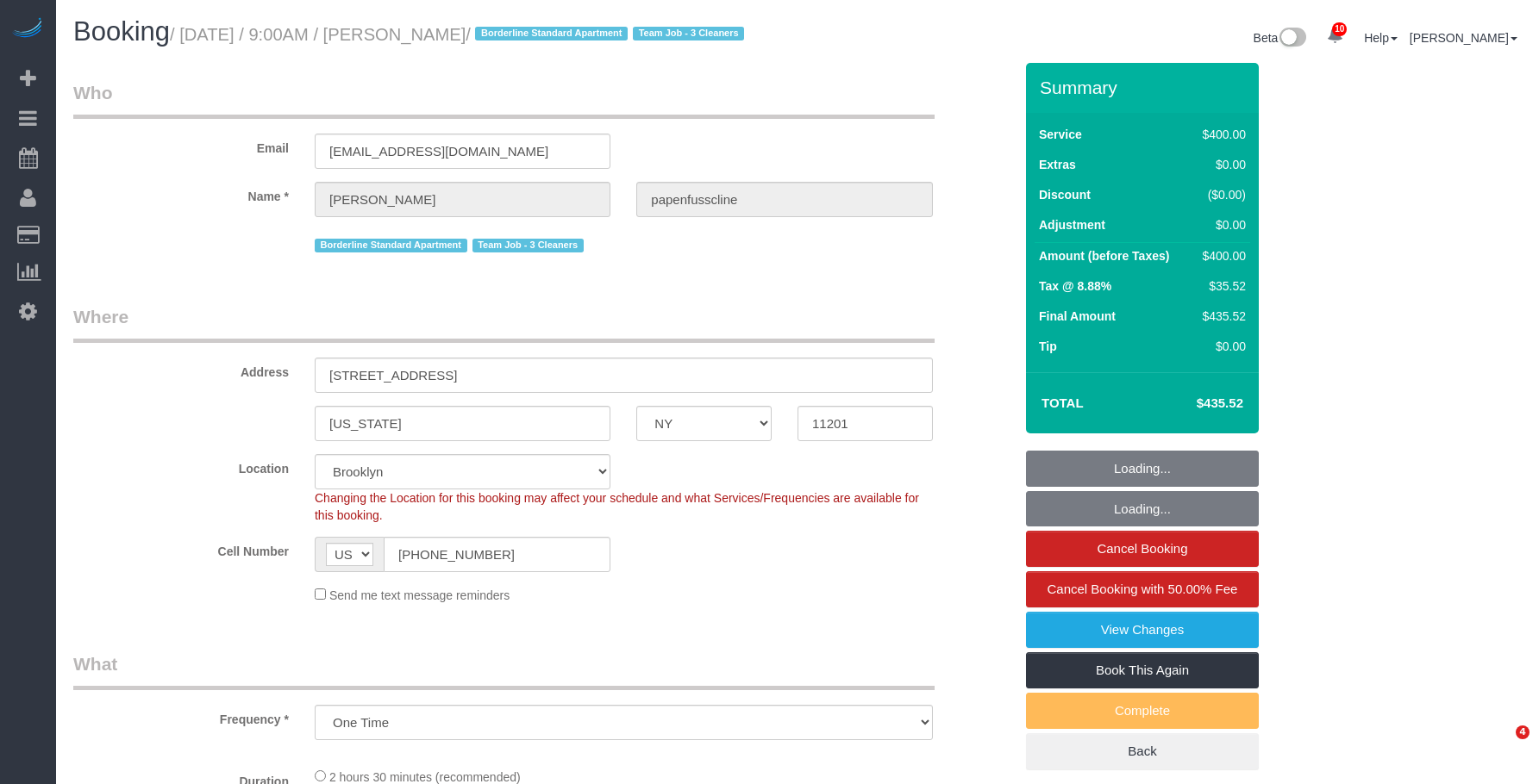
select select "number:15"
select select "number:5"
select select "object:1340"
select select "2"
select select "150"
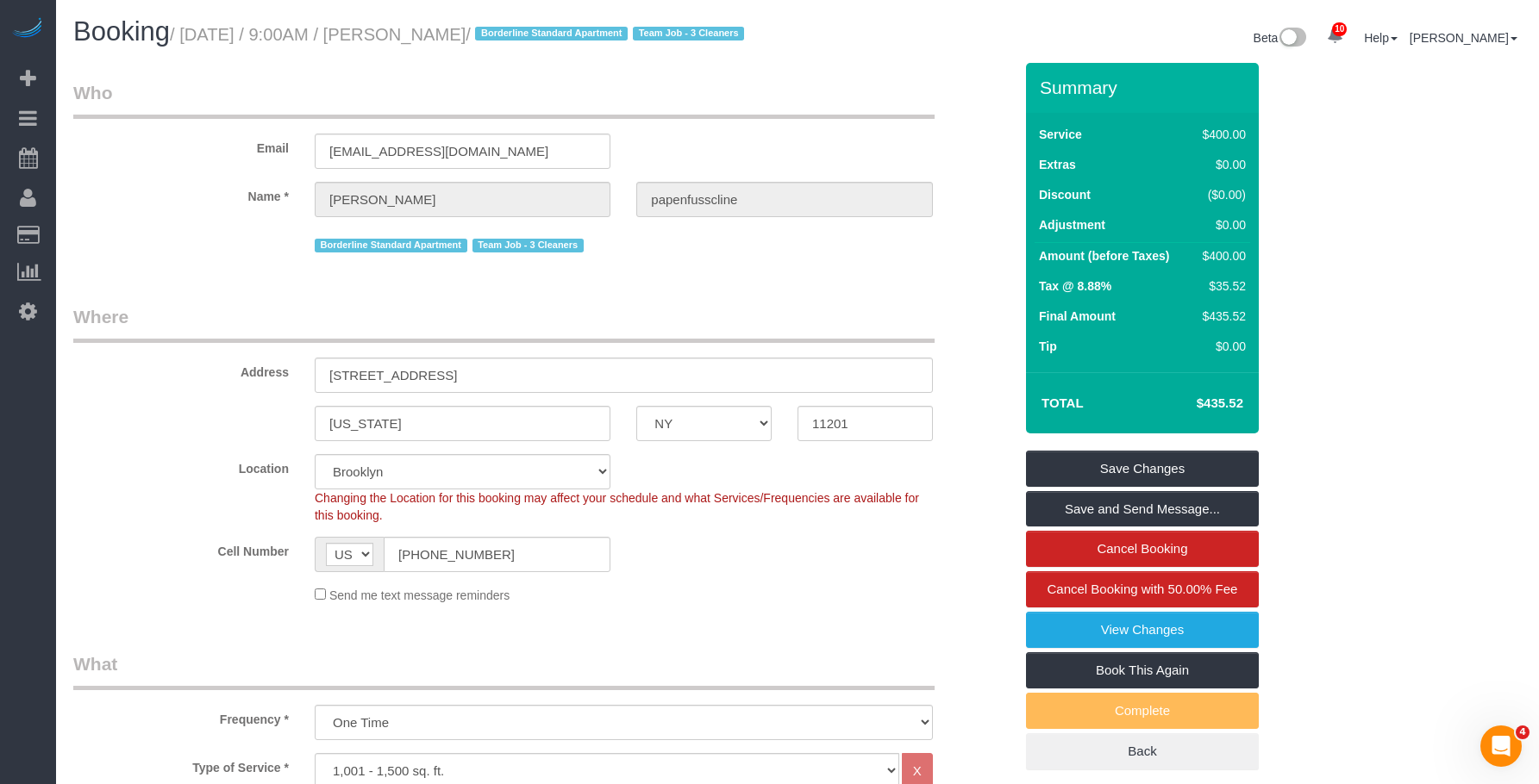
drag, startPoint x: 188, startPoint y: 33, endPoint x: 565, endPoint y: 34, distance: 377.0
click at [565, 34] on small "/ August 19, 2025 / 9:00AM / Lukas papenfusscline / Borderline Standard Apartme…" at bounding box center [460, 34] width 580 height 19
copy small "August 19, 2025 / 9:00AM / Lukas papenfusscline"
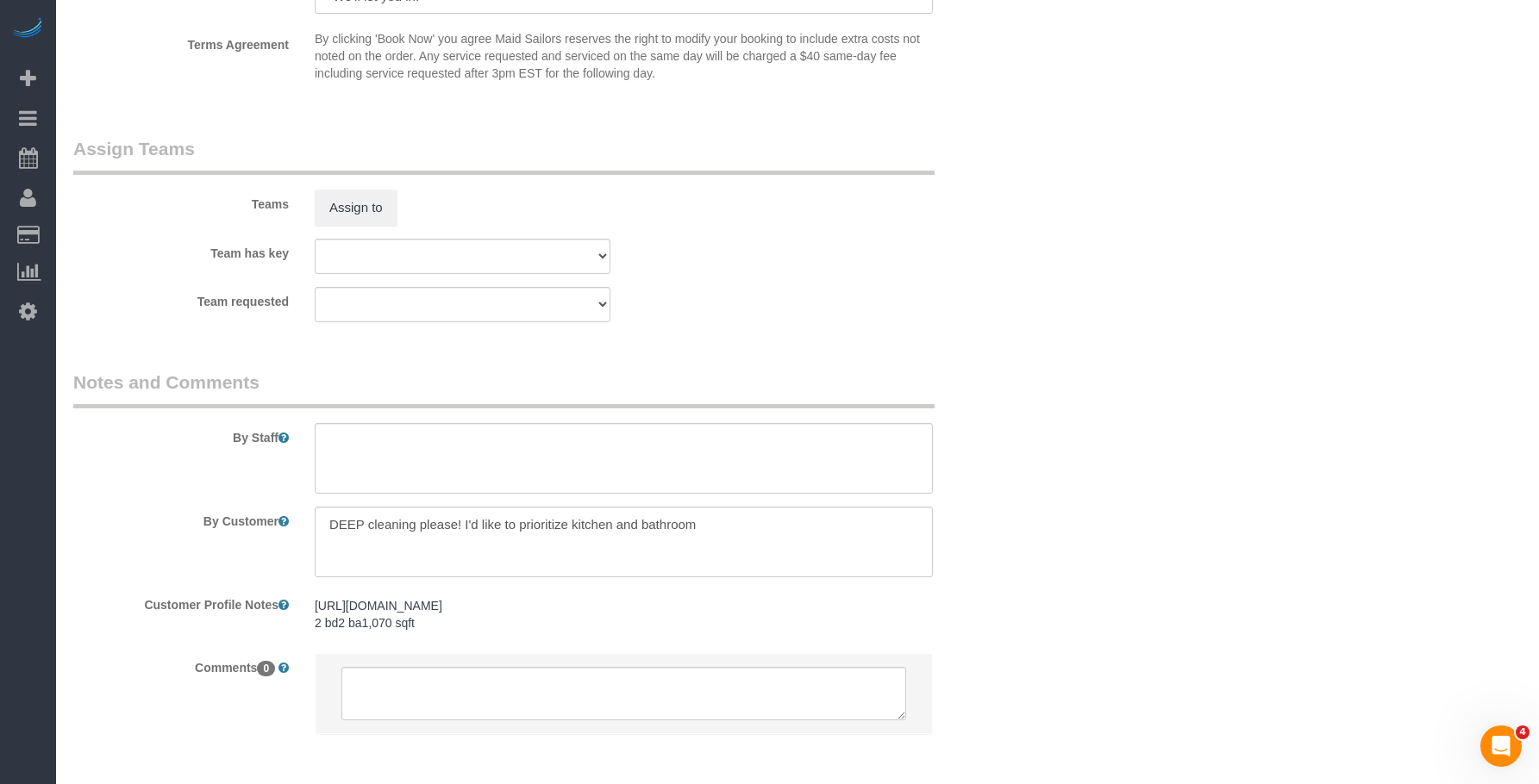
scroll to position [1899, 0]
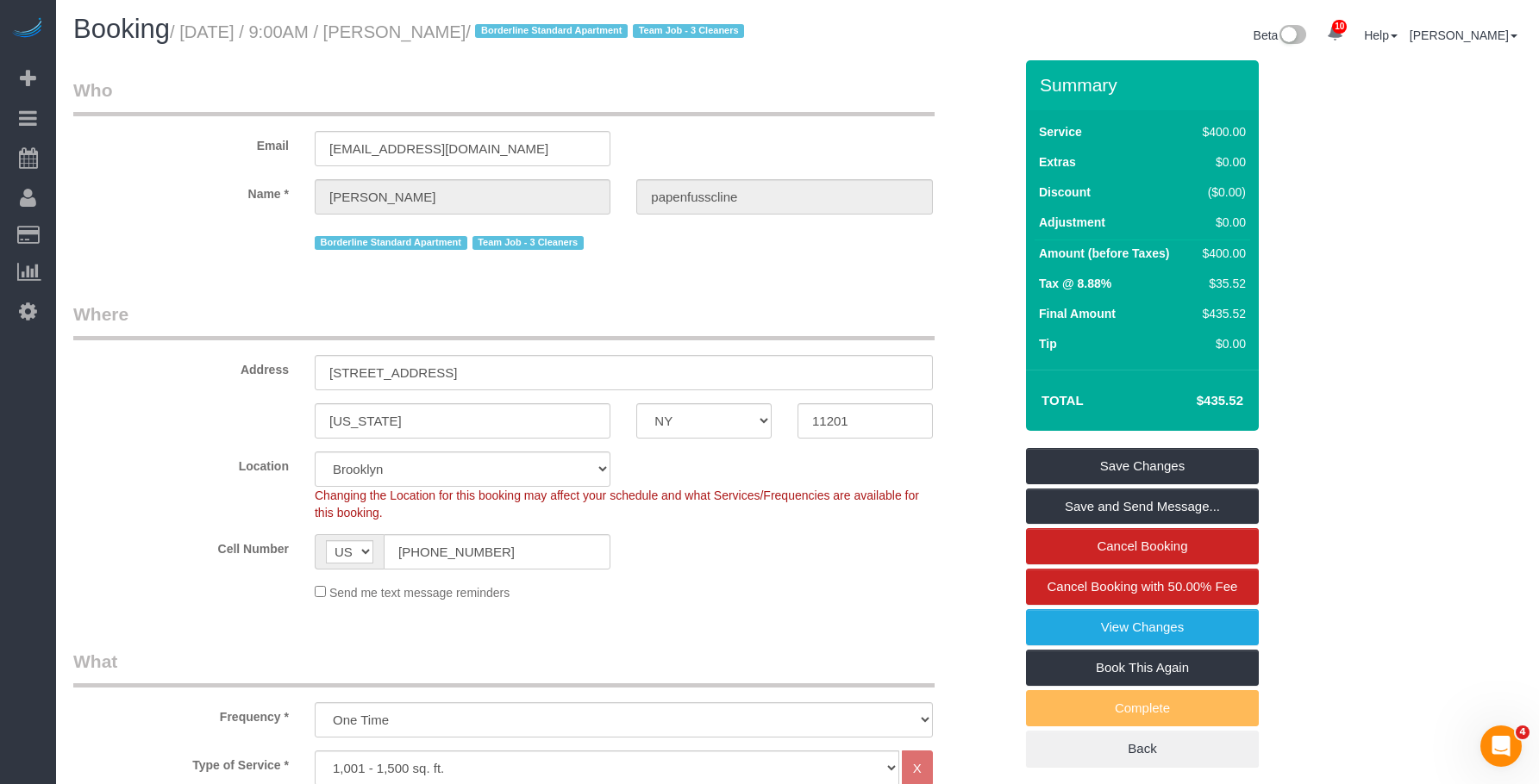
scroll to position [0, 0]
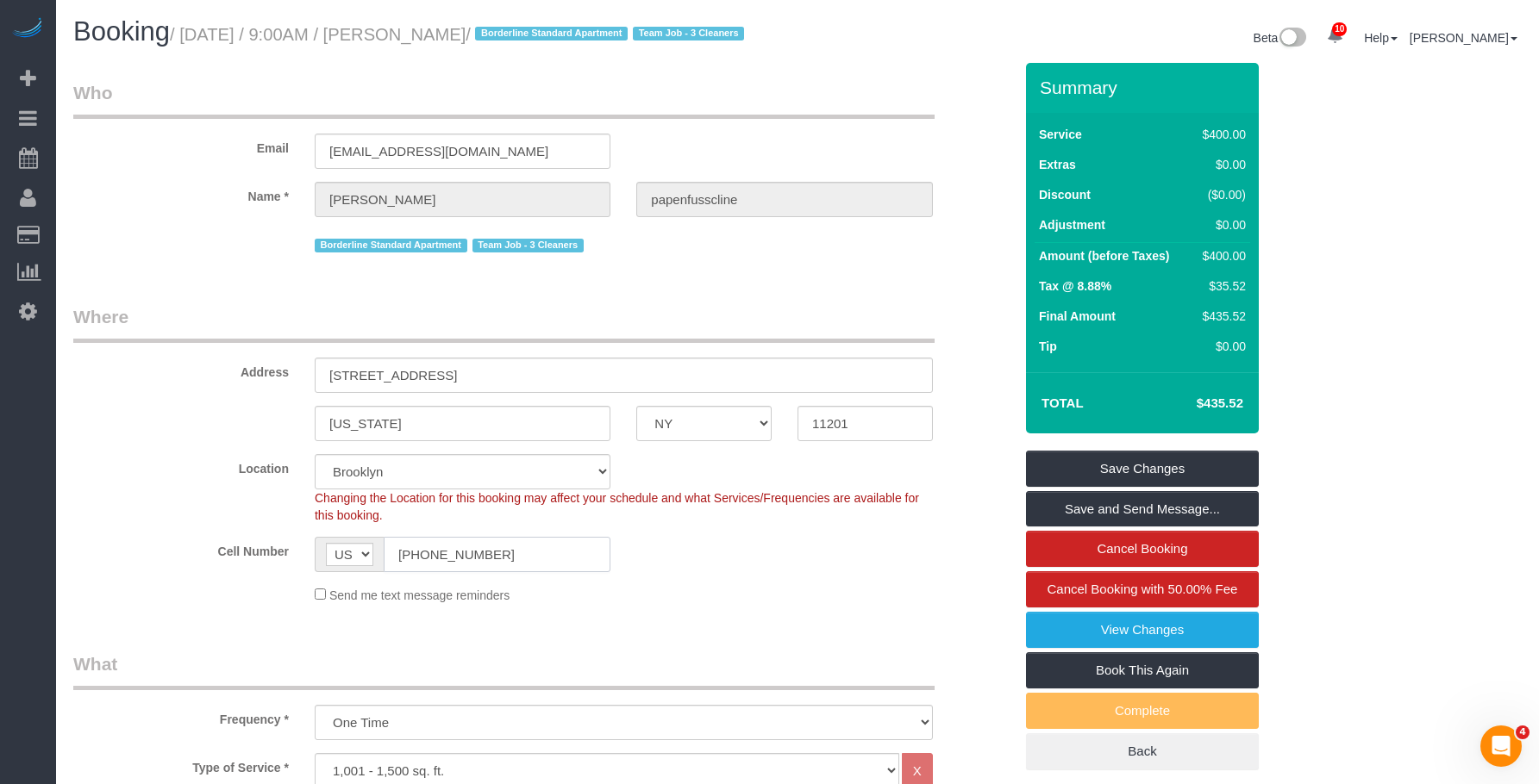
drag, startPoint x: 240, startPoint y: 565, endPoint x: 342, endPoint y: 457, distance: 148.6
click at [233, 563] on div "Cell Number AF AL DZ AD AO AI AQ AG AR AM AW AU AT AZ BS BH BD BB BY BE BZ BJ B…" at bounding box center [543, 555] width 966 height 36
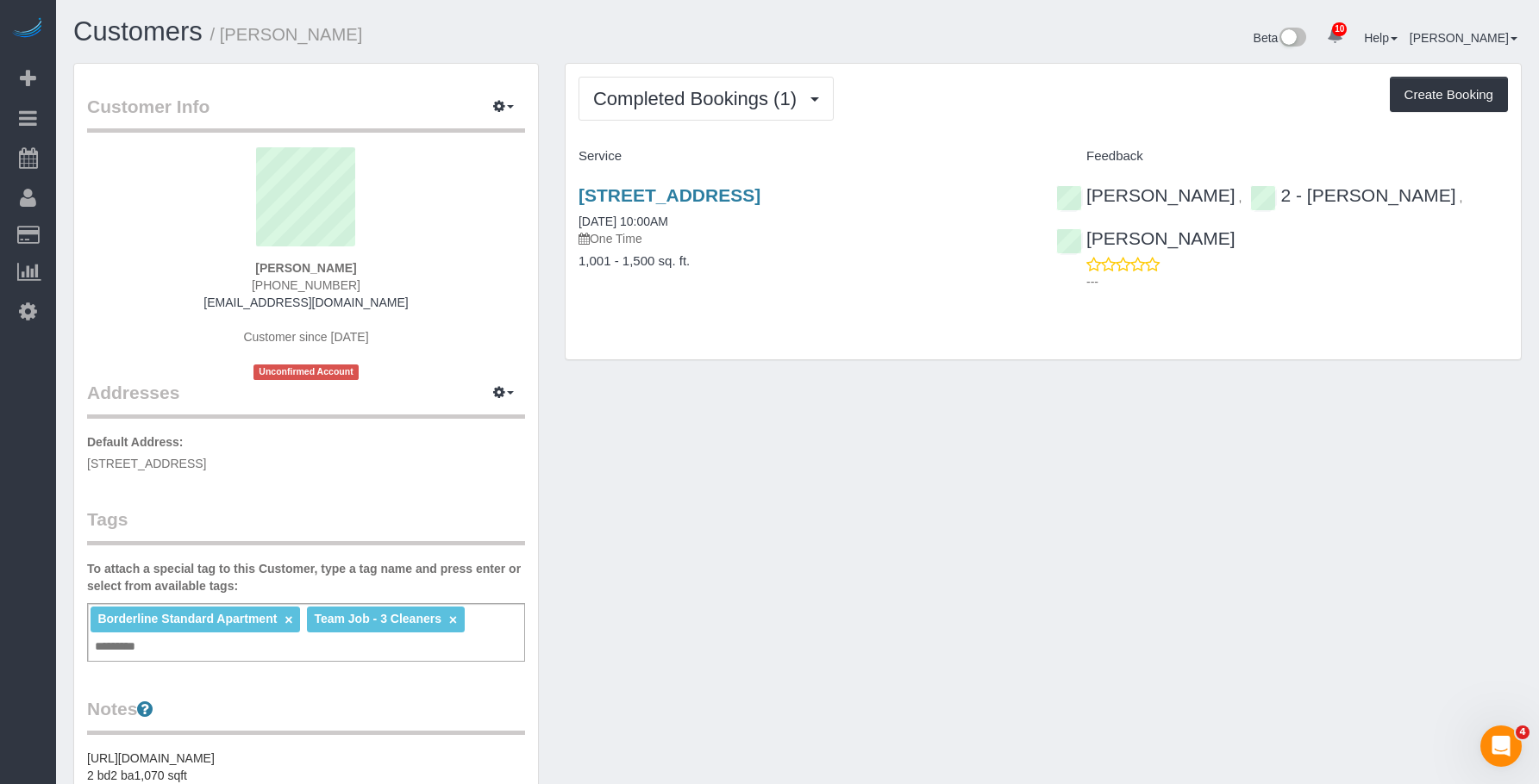
drag, startPoint x: 224, startPoint y: 37, endPoint x: 475, endPoint y: 45, distance: 251.1
click at [475, 45] on h1 "Customers / Lukas papenfusscline" at bounding box center [429, 32] width 712 height 30
click at [504, 101] on icon "button" at bounding box center [499, 106] width 12 height 10
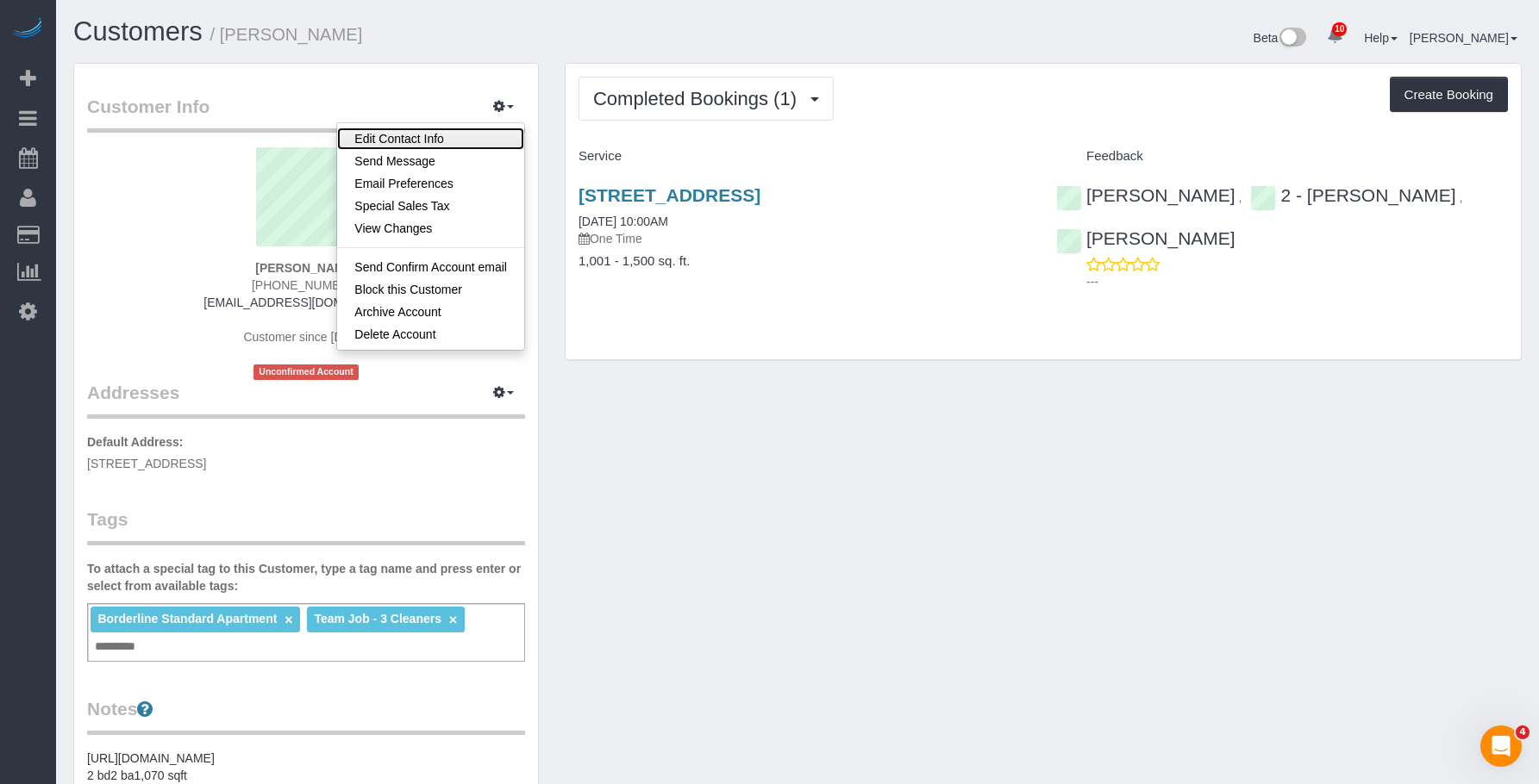
drag, startPoint x: 478, startPoint y: 129, endPoint x: 528, endPoint y: 153, distance: 55.5
click at [478, 129] on link "Edit Contact Info" at bounding box center [431, 139] width 187 height 23
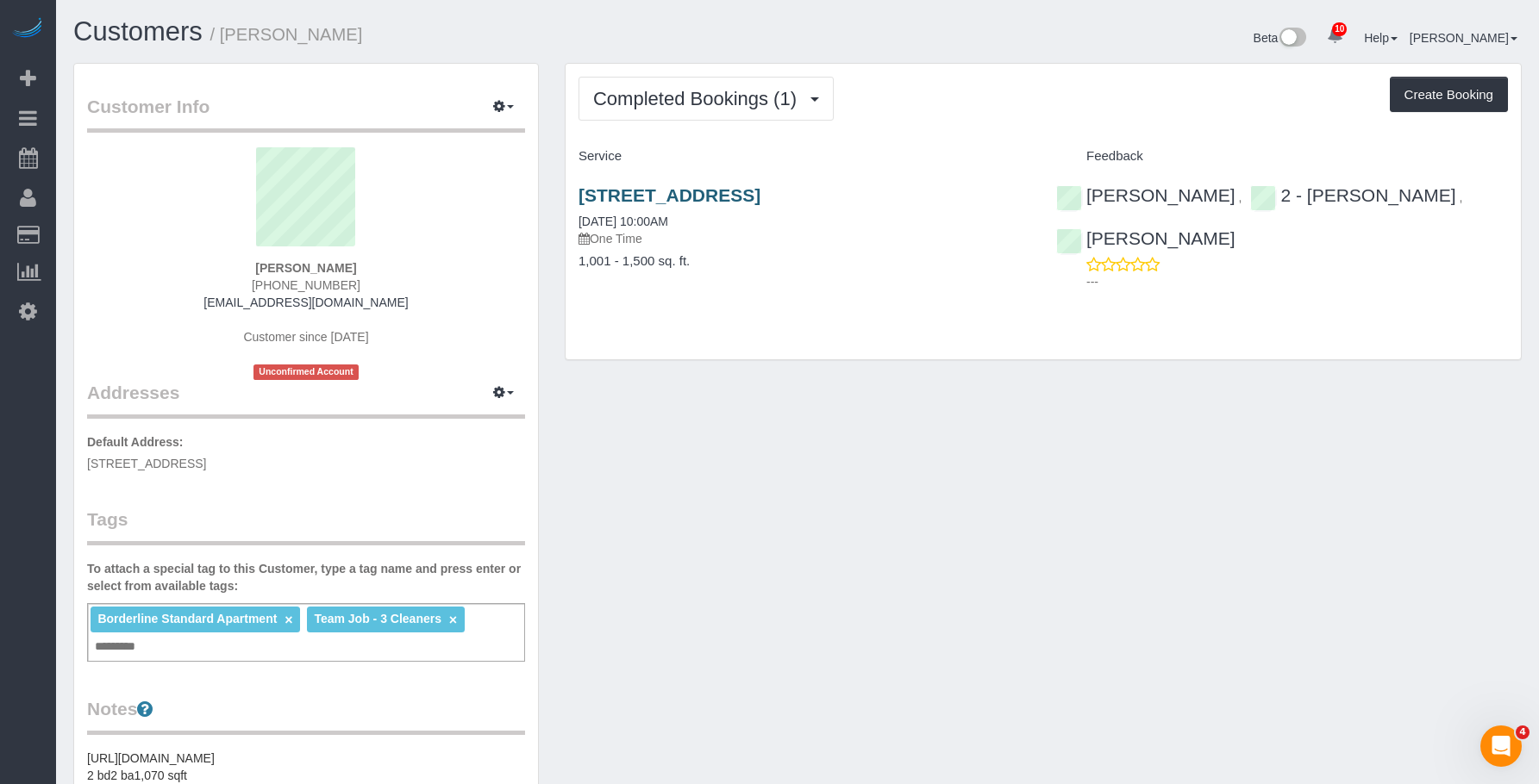
select select "NY"
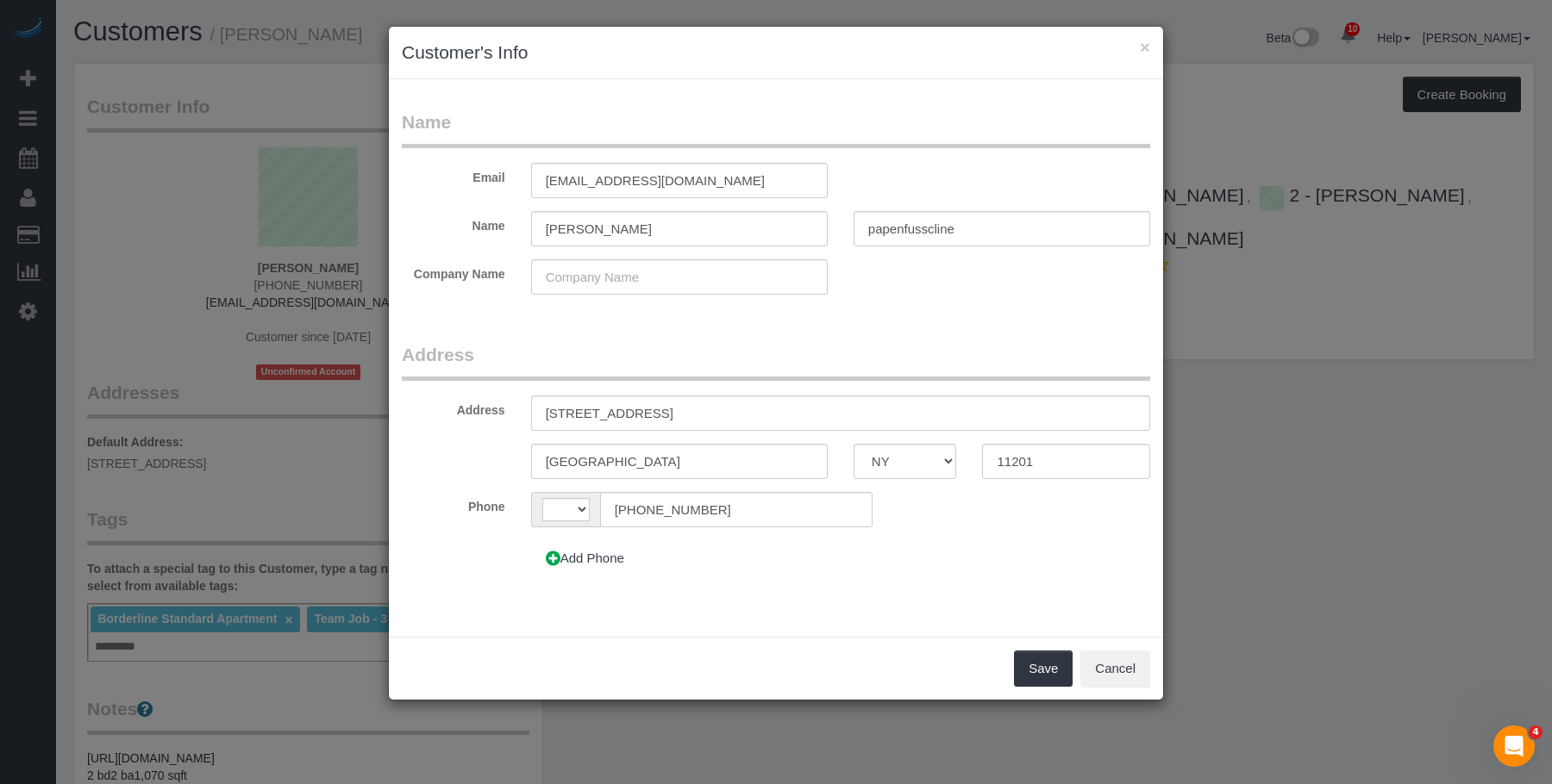
select select "string:US"
click at [876, 229] on input "papenfusscline" at bounding box center [1002, 229] width 297 height 36
type input "Papenfusscline"
click at [1045, 667] on button "Save" at bounding box center [1043, 669] width 59 height 36
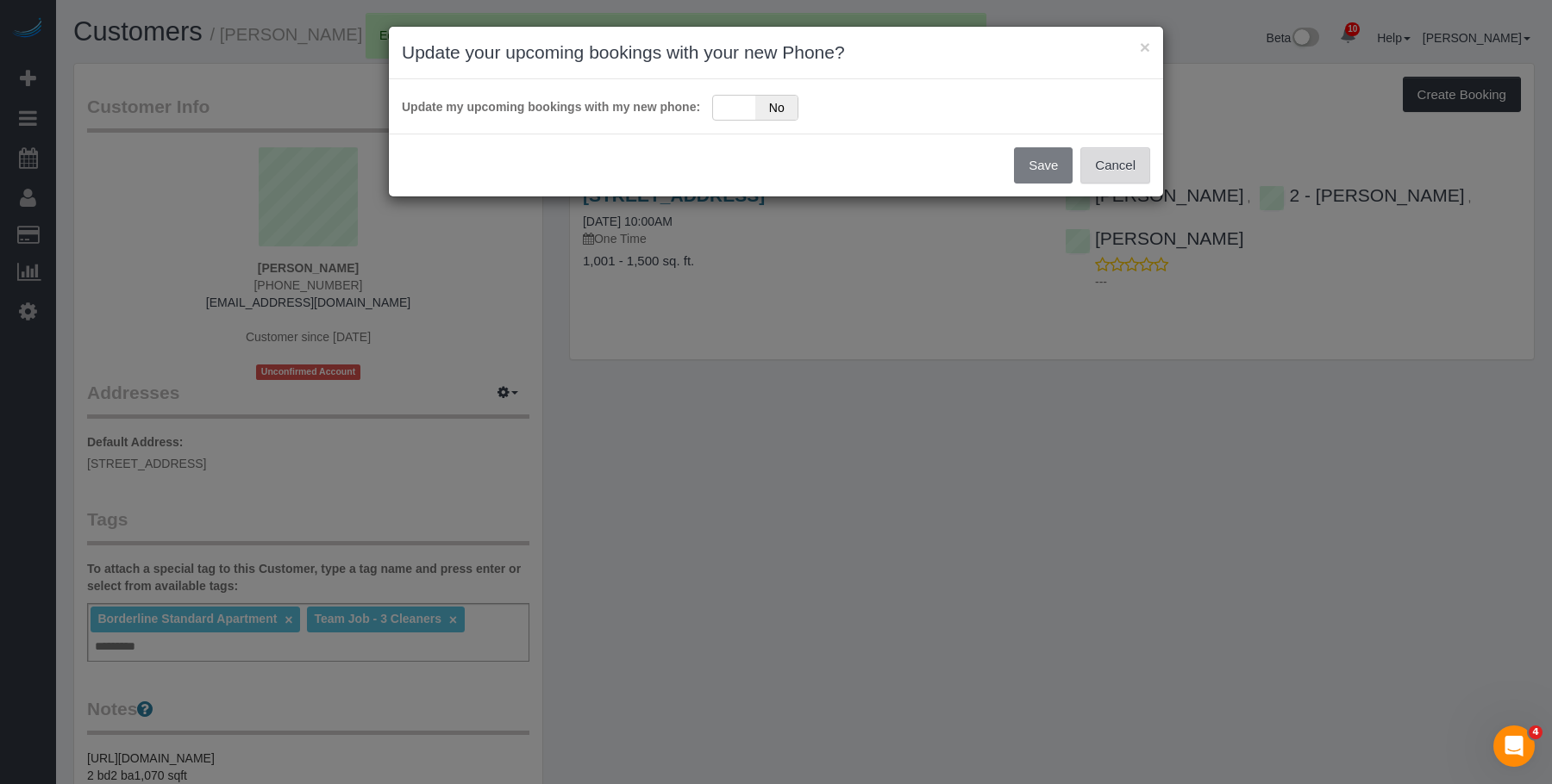
drag, startPoint x: 1123, startPoint y: 168, endPoint x: 973, endPoint y: 155, distance: 150.6
click at [1119, 168] on button "Cancel" at bounding box center [1115, 166] width 70 height 36
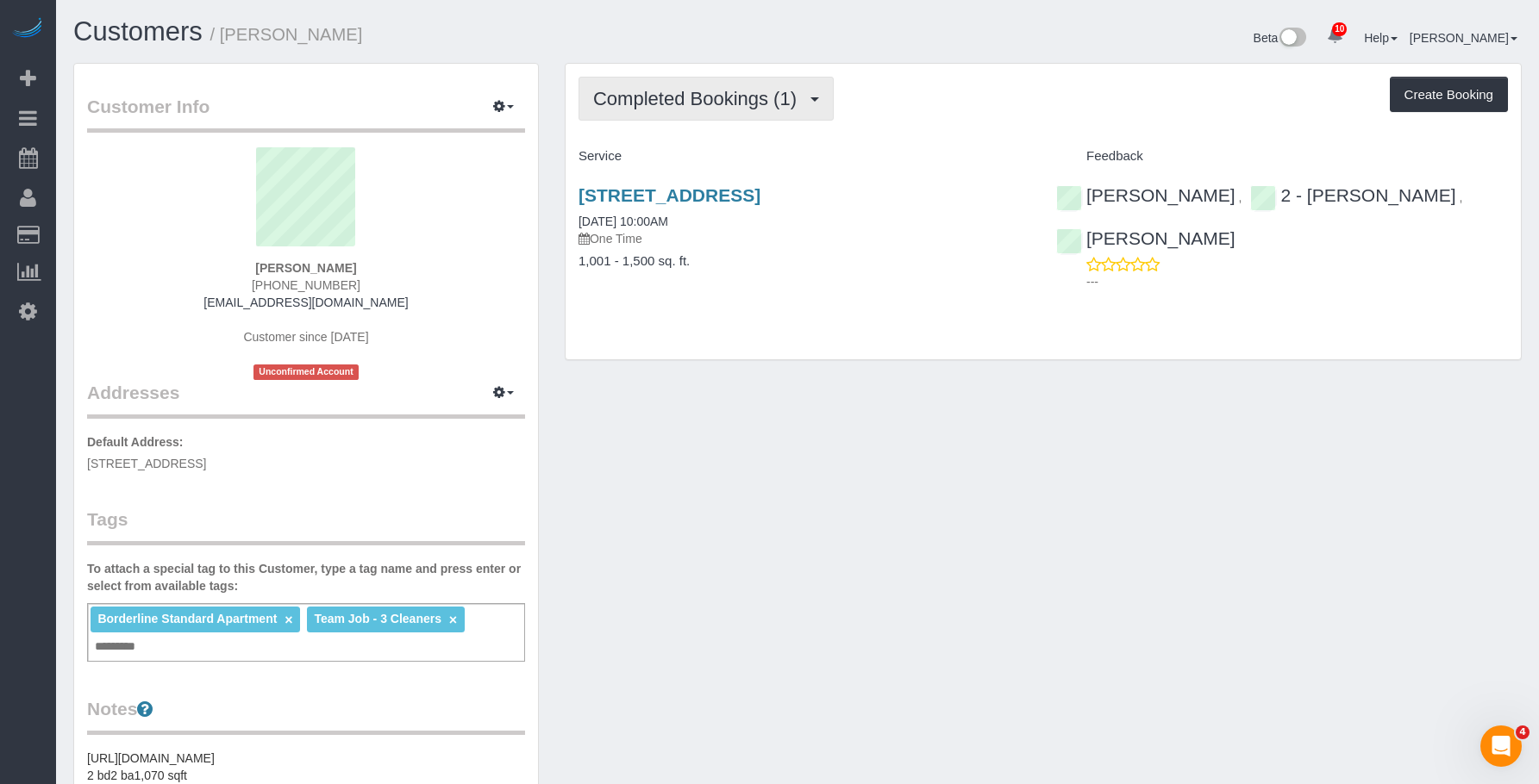
click at [730, 89] on span "Completed Bookings (1)" at bounding box center [700, 99] width 212 height 22
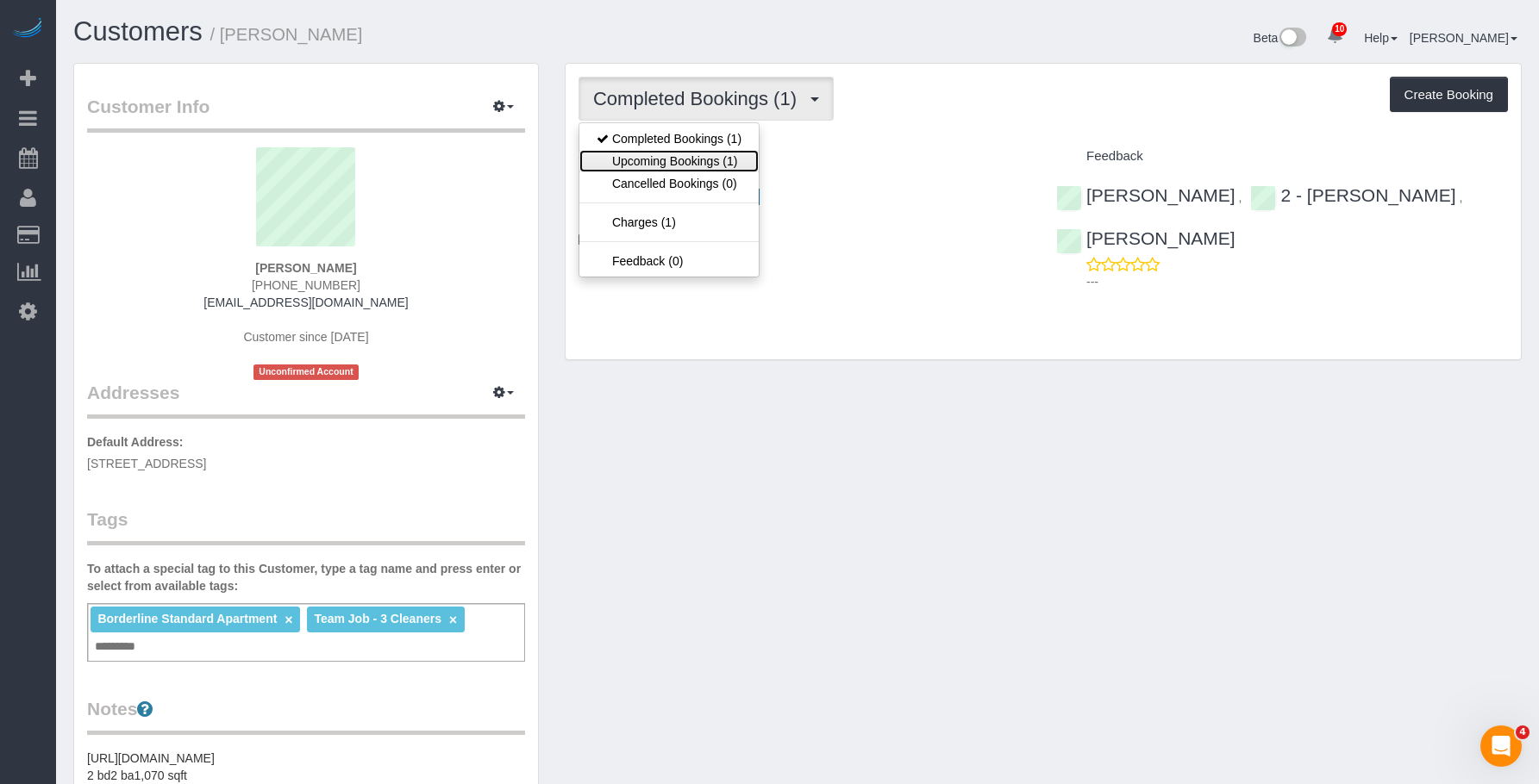
click at [704, 154] on link "Upcoming Bookings (1)" at bounding box center [669, 161] width 180 height 23
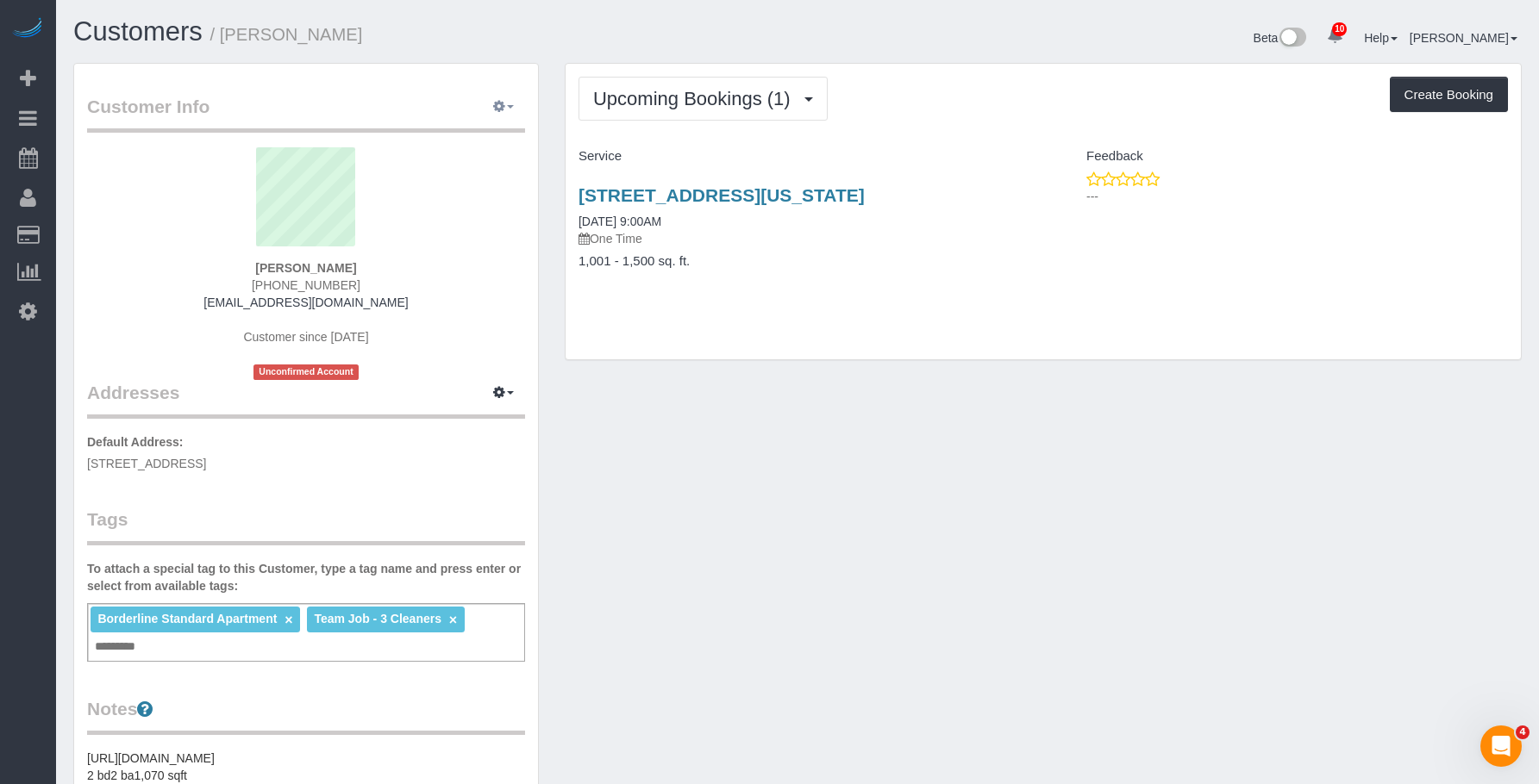
click at [515, 108] on button "button" at bounding box center [503, 107] width 43 height 27
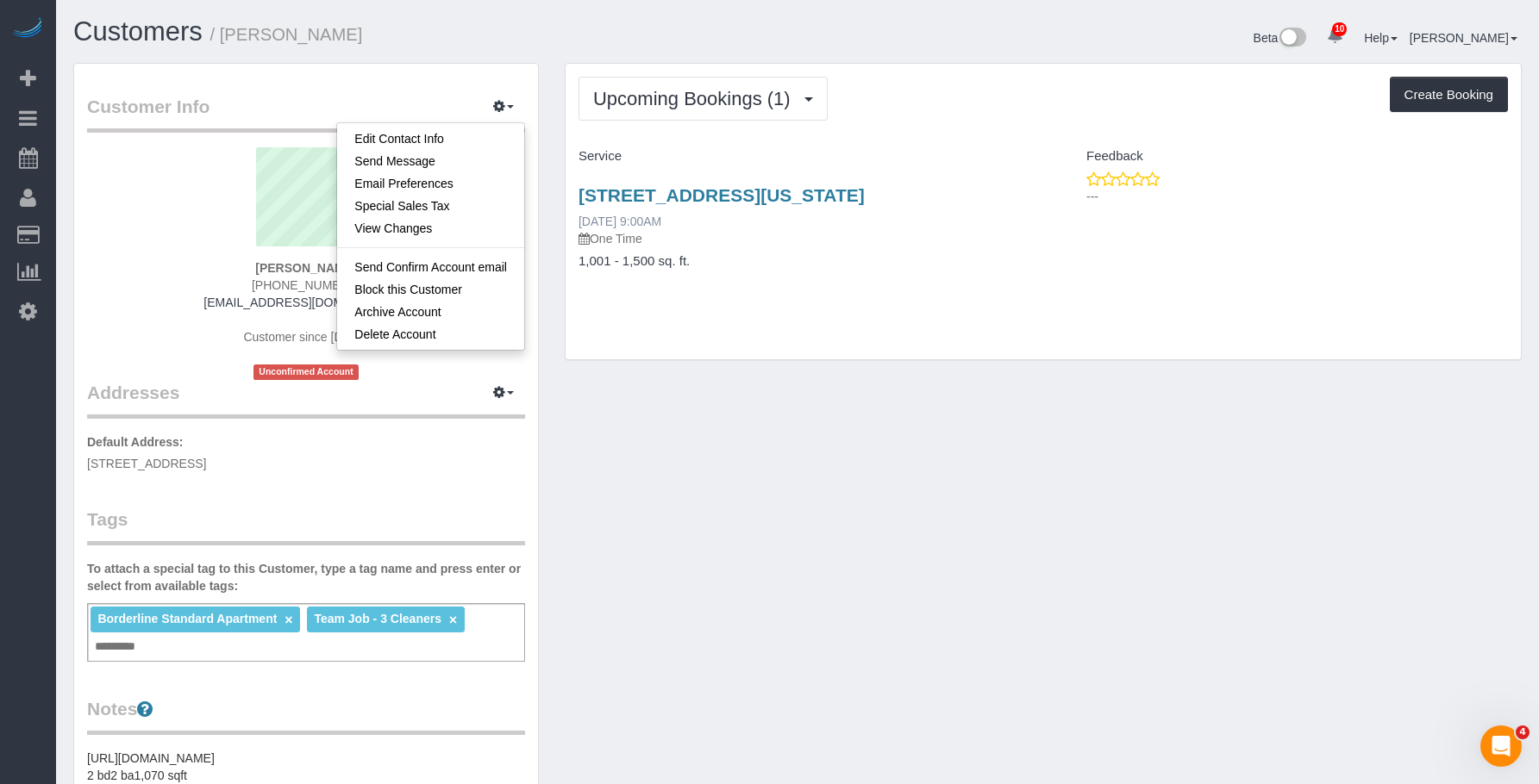
drag, startPoint x: 634, startPoint y: 183, endPoint x: 672, endPoint y: 221, distance: 53.7
click at [635, 184] on div "191 Clinton Street, 5a, New York, NY 11201 08/19/2025 9:00AM One Time 1,001 - 1…" at bounding box center [804, 237] width 478 height 133
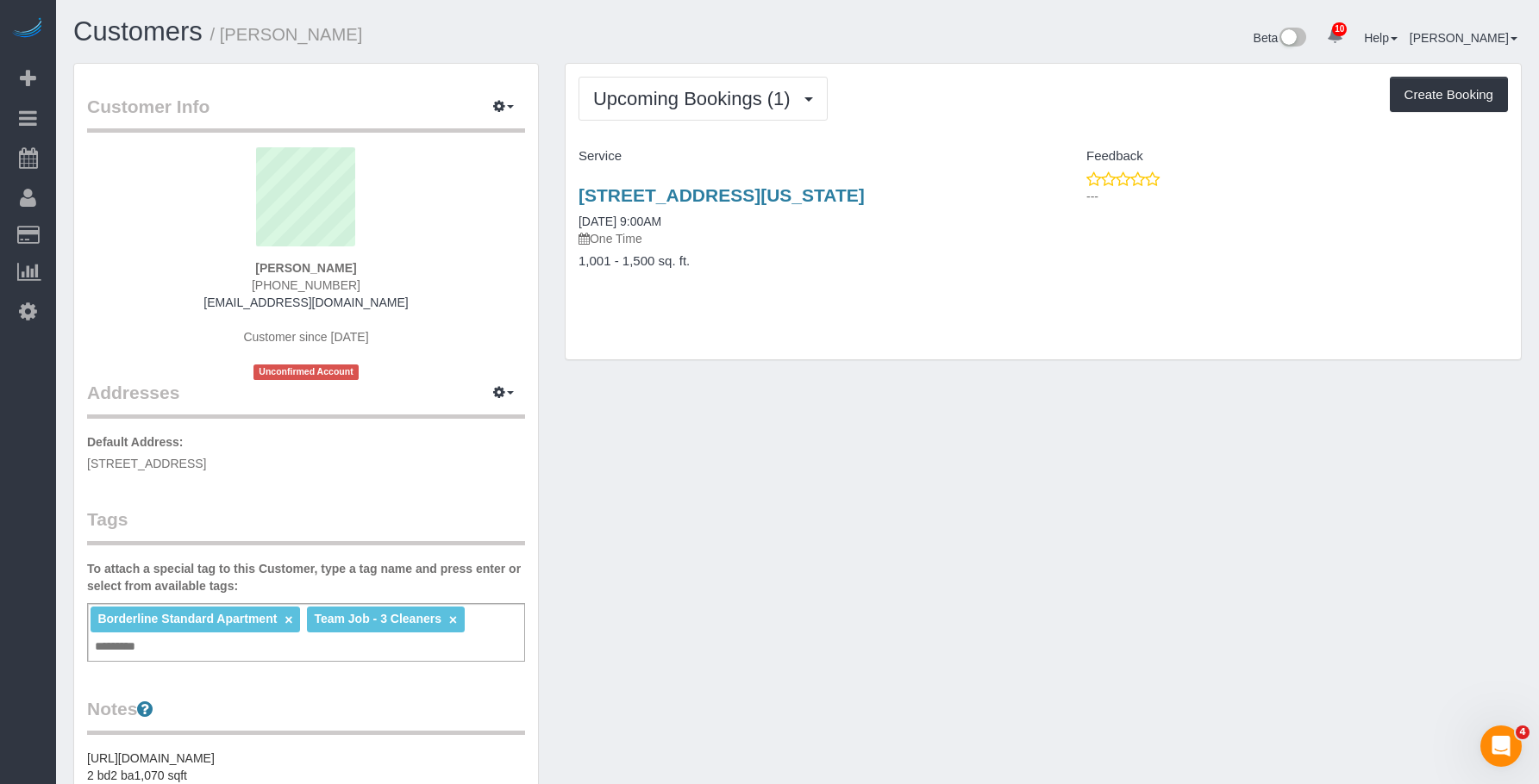
click at [681, 206] on div "191 Clinton Street, 5a, New York, NY 11201 08/19/2025 9:00AM One Time" at bounding box center [804, 216] width 452 height 63
click at [758, 199] on link "191 Clinton Street, 5a, New York, NY 11201" at bounding box center [722, 196] width 286 height 20
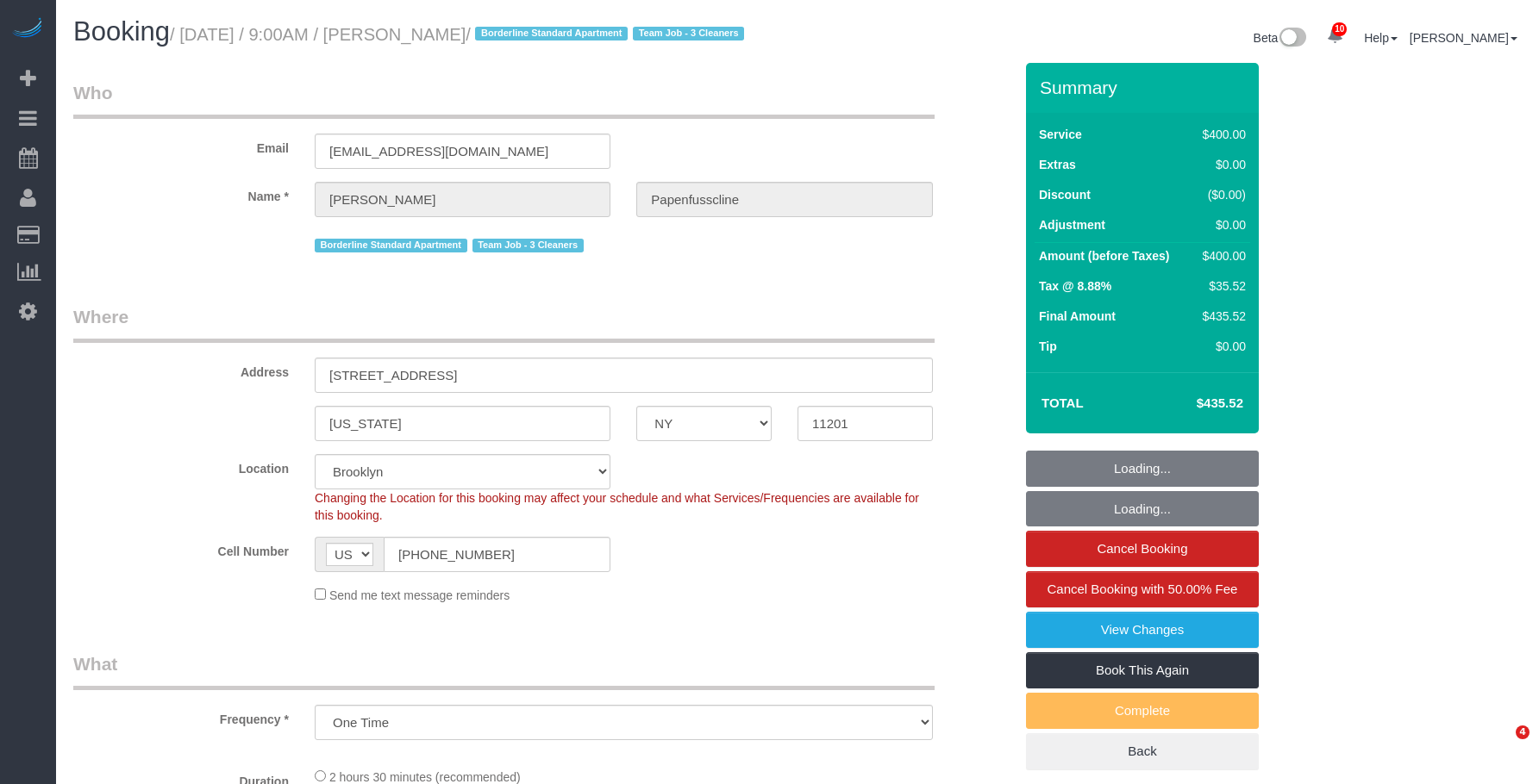
select select "NY"
select select "number:57"
select select "number:71"
select select "number:15"
select select "number:5"
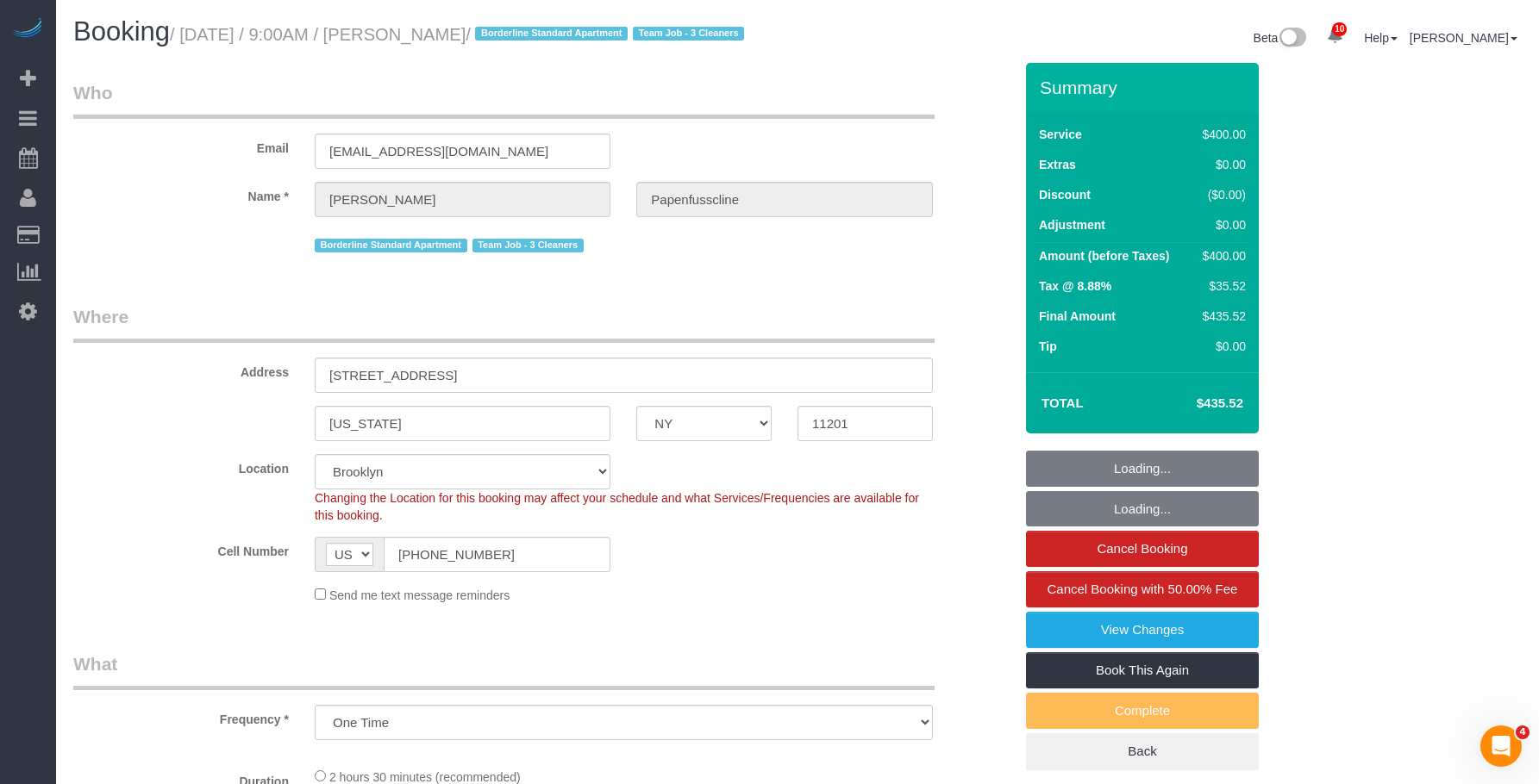
select select "object:863"
select select "string:stripe-pm_1RxZqx4VGloSiKo7KRaStGJc"
select select "spot1"
select select "2"
select select "150"
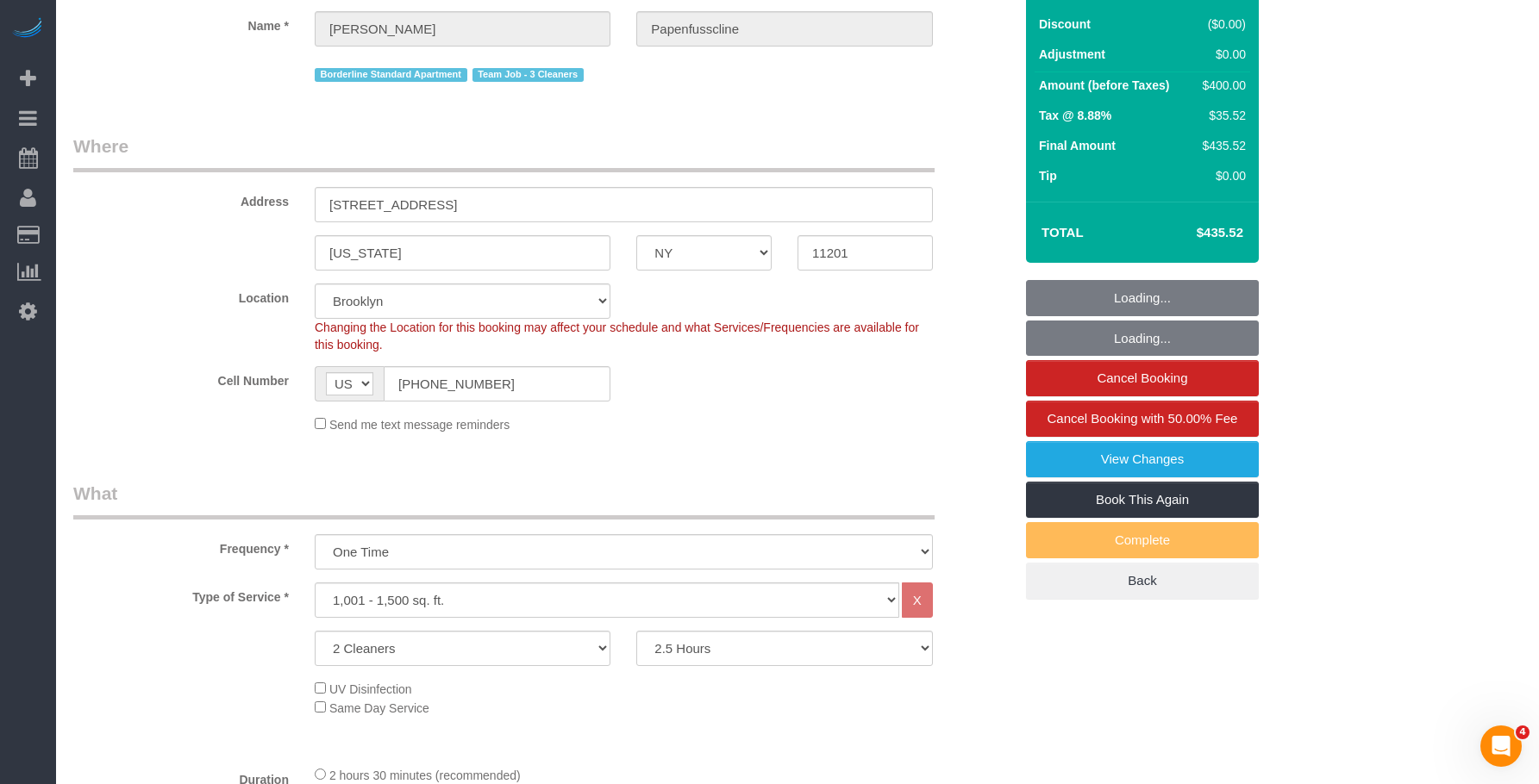
scroll to position [173, 0]
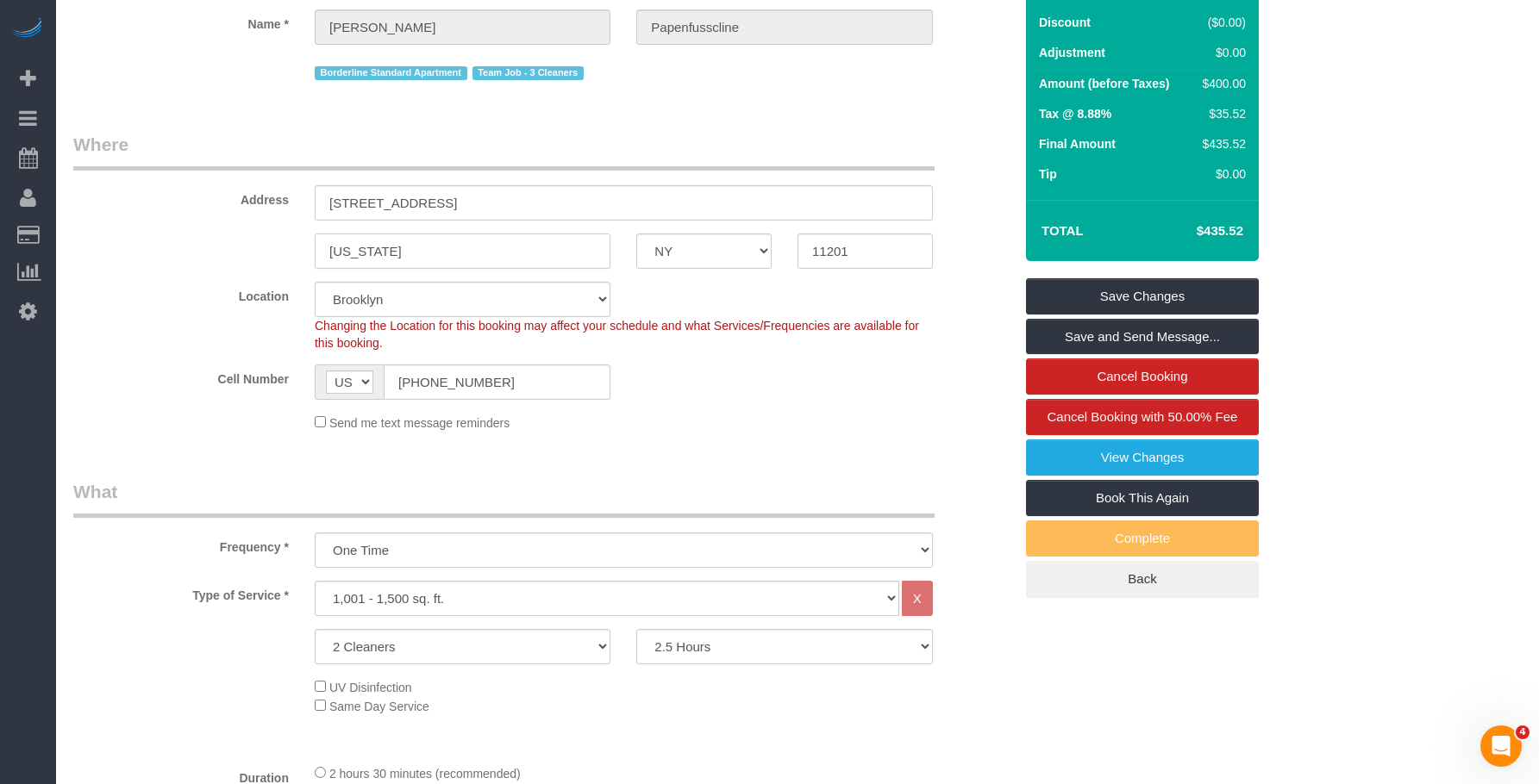
click at [254, 269] on div "New York AK AL AR AZ CA CO CT DC DE FL GA HI IA ID IL IN KS KY LA MA MD ME MI M…" at bounding box center [543, 251] width 966 height 36
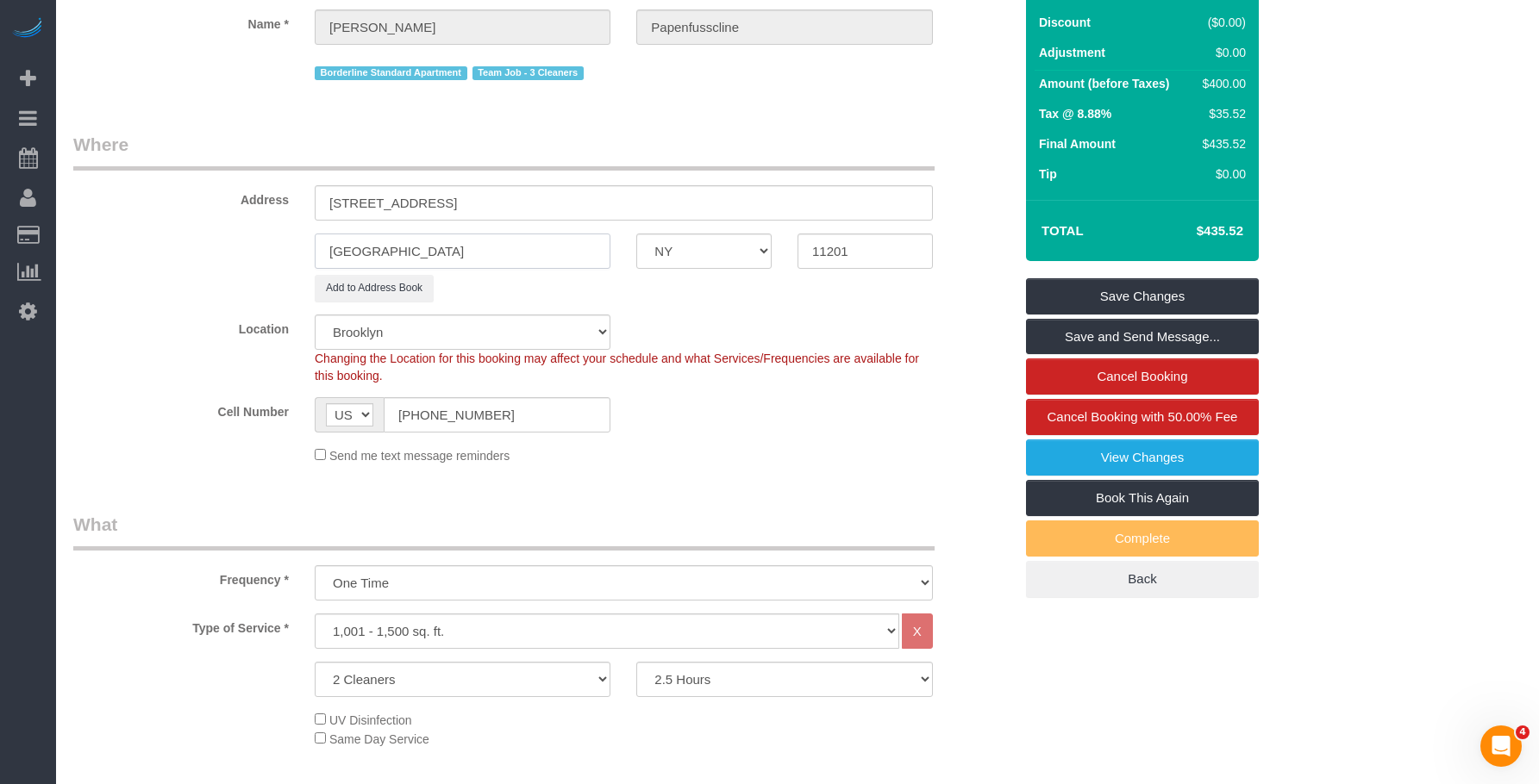
type input "[GEOGRAPHIC_DATA]"
click at [628, 171] on legend "Where" at bounding box center [504, 151] width 862 height 39
click at [441, 220] on input "[STREET_ADDRESS]" at bounding box center [624, 203] width 619 height 36
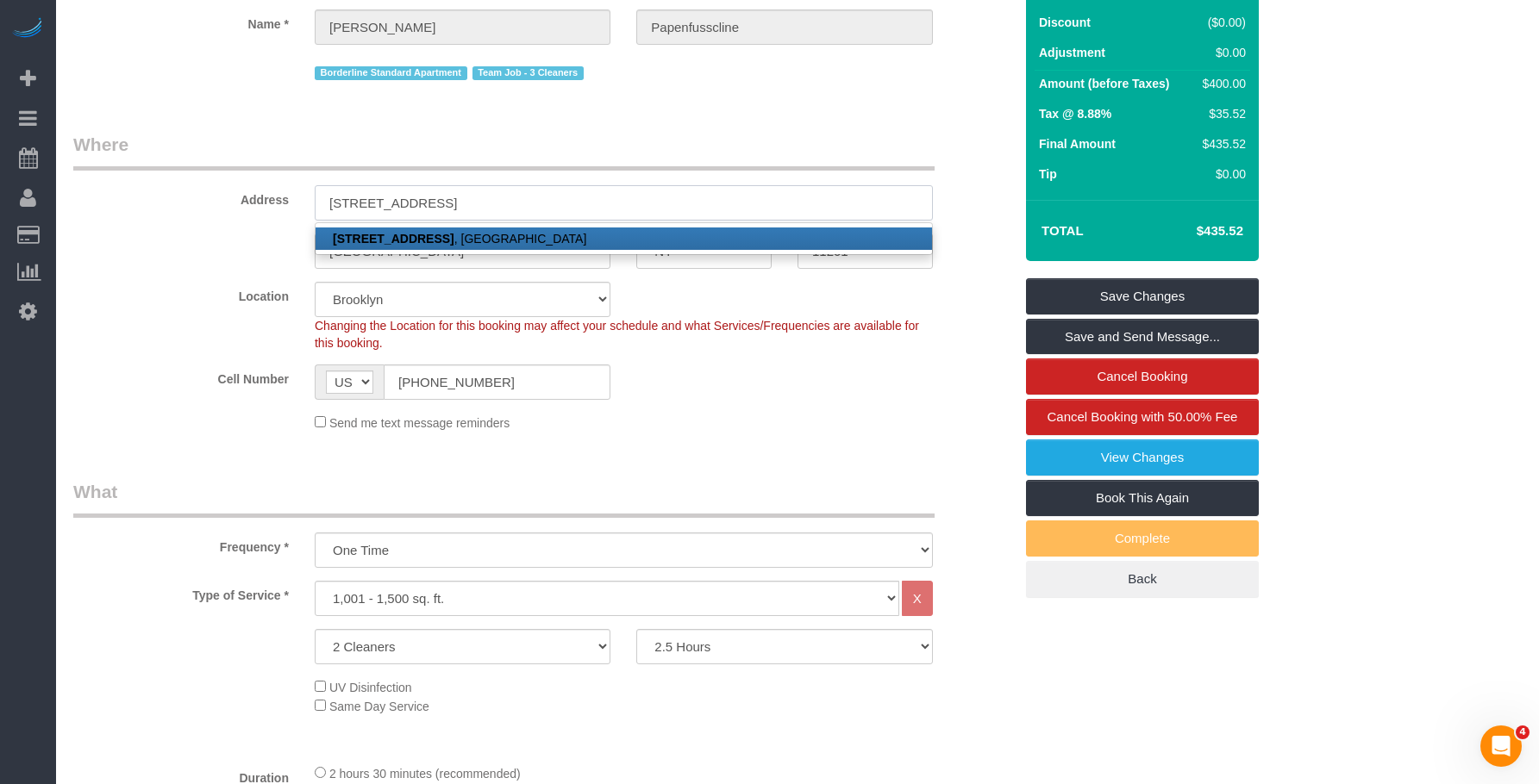
type input "191 Clinton Street, Apt. 5-A"
click at [676, 250] on link "191 Clinton Street, Apt. 5-A , Brooklyn, NY 11201" at bounding box center [624, 238] width 617 height 23
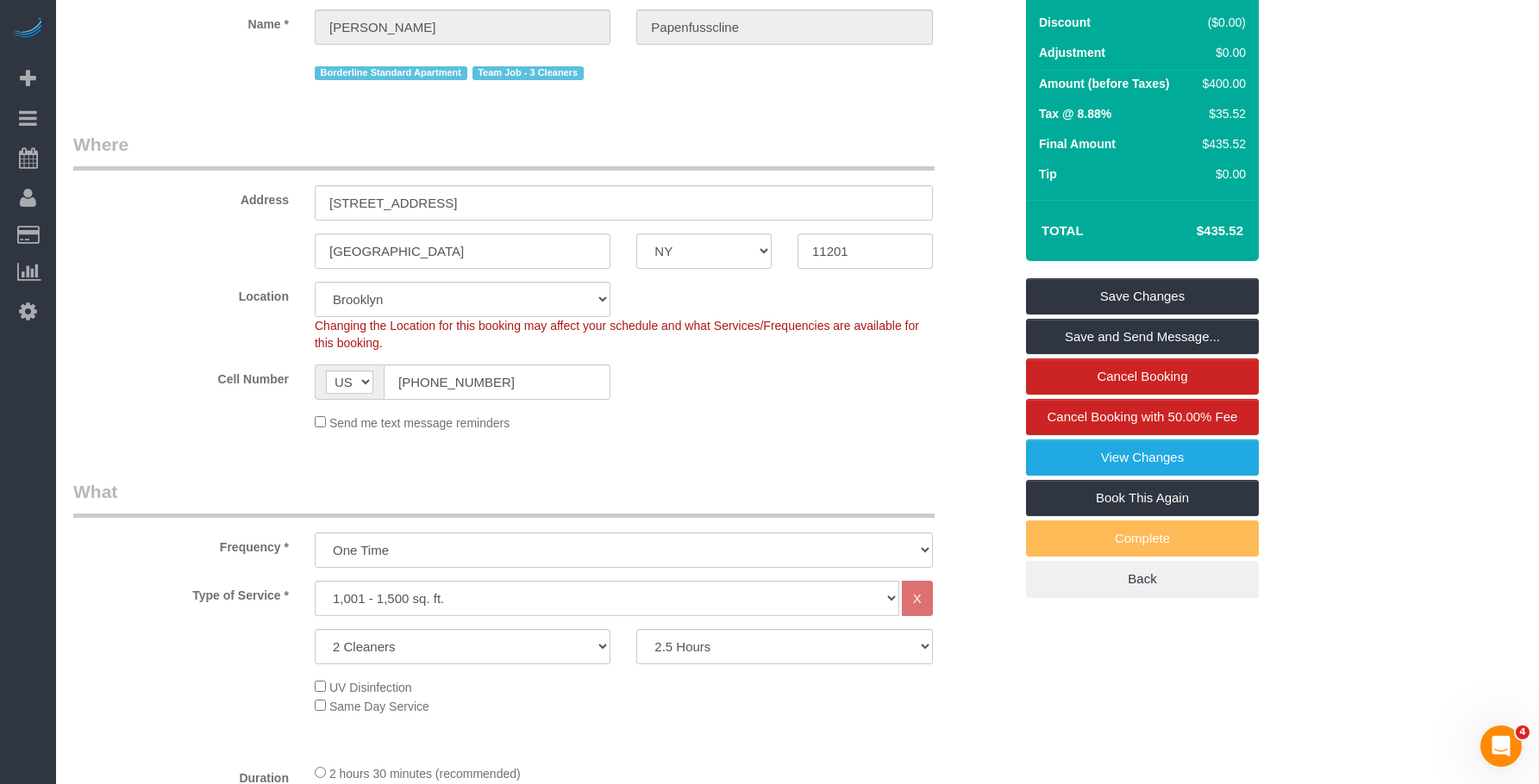
click at [706, 157] on legend "Where" at bounding box center [504, 151] width 862 height 39
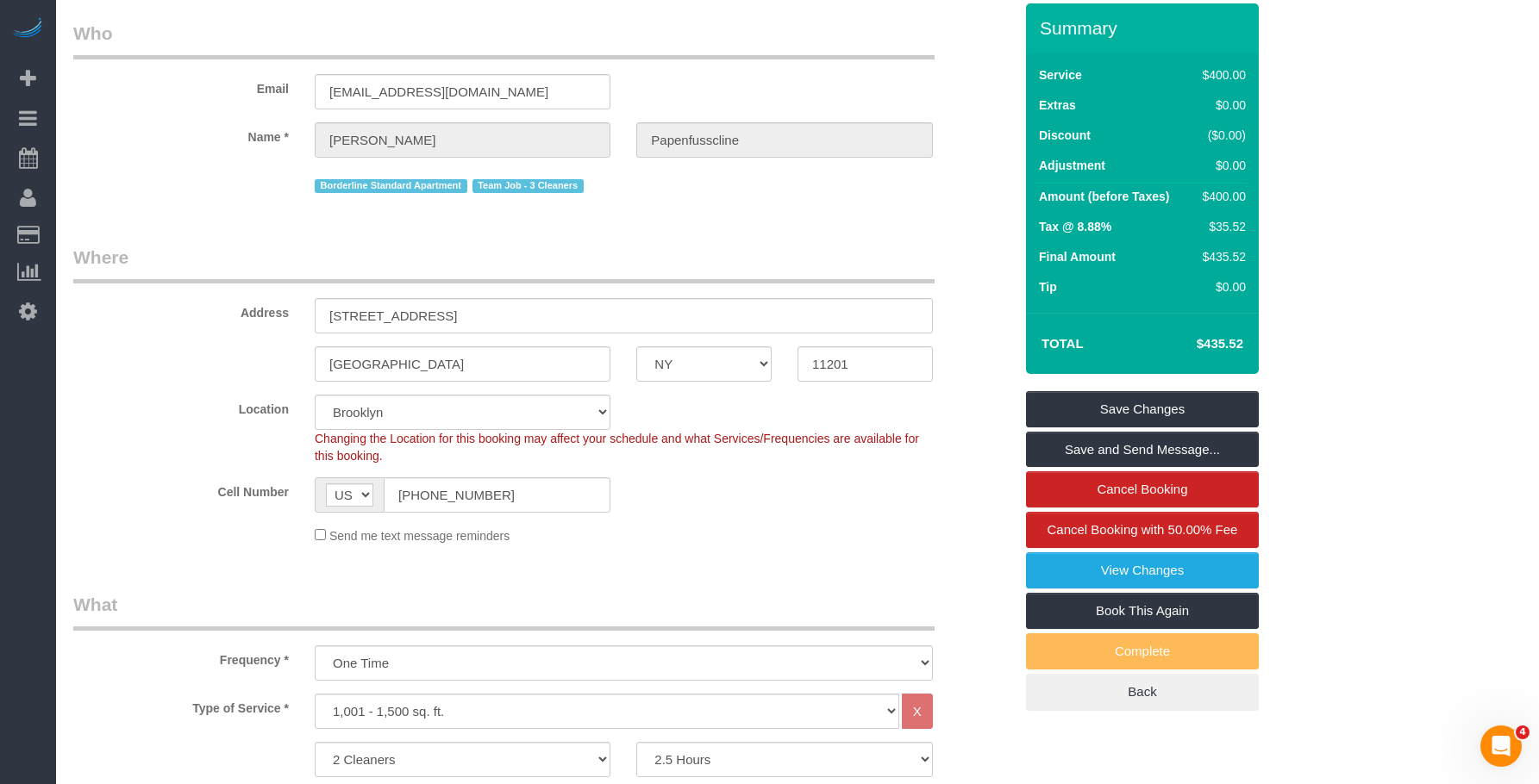
scroll to position [0, 0]
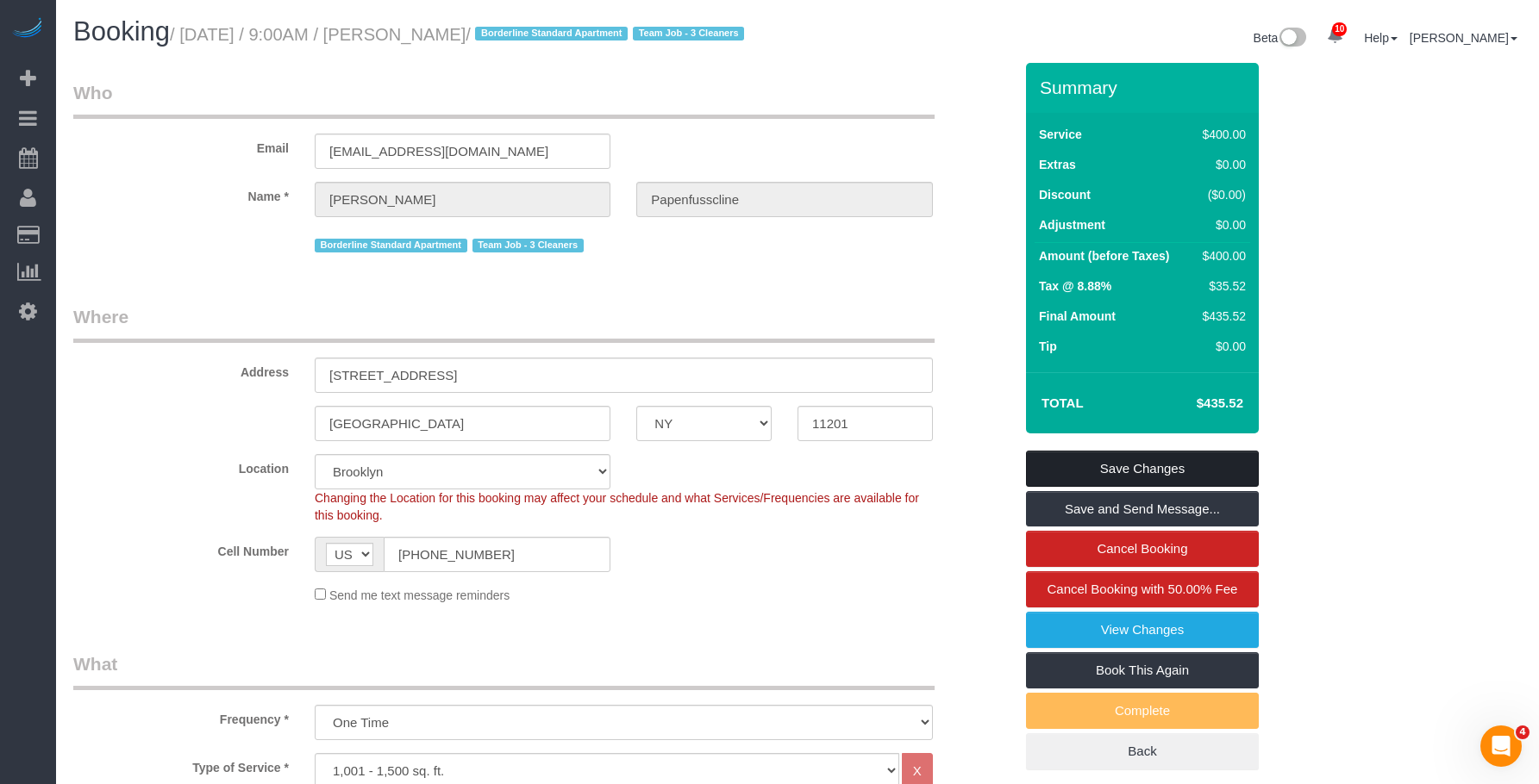
click at [1193, 484] on link "Save Changes" at bounding box center [1143, 468] width 233 height 36
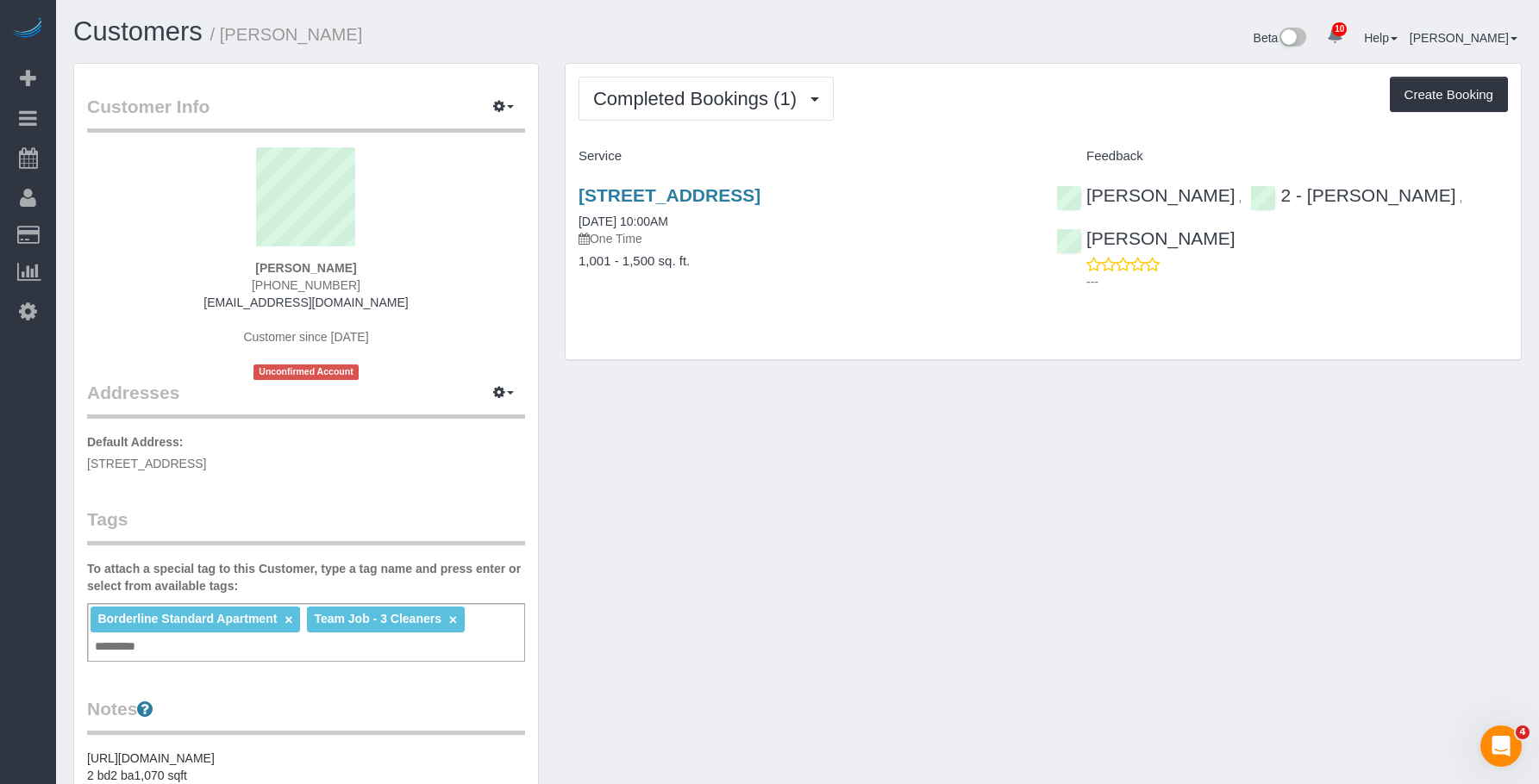
drag, startPoint x: 569, startPoint y: 190, endPoint x: 1007, endPoint y: 195, distance: 438.0
click at [1007, 195] on div "[STREET_ADDRESS] [DATE] 10:00AM One Time 1,001 - 1,500 sq. ft." at bounding box center [804, 237] width 478 height 133
copy link "[STREET_ADDRESS]"
click at [1039, 98] on div "Completed Bookings (1) Completed Bookings (1) Upcoming Bookings (1) Cancelled B…" at bounding box center [1044, 98] width 929 height 44
click at [706, 94] on span "Completed Bookings (1)" at bounding box center [700, 99] width 212 height 22
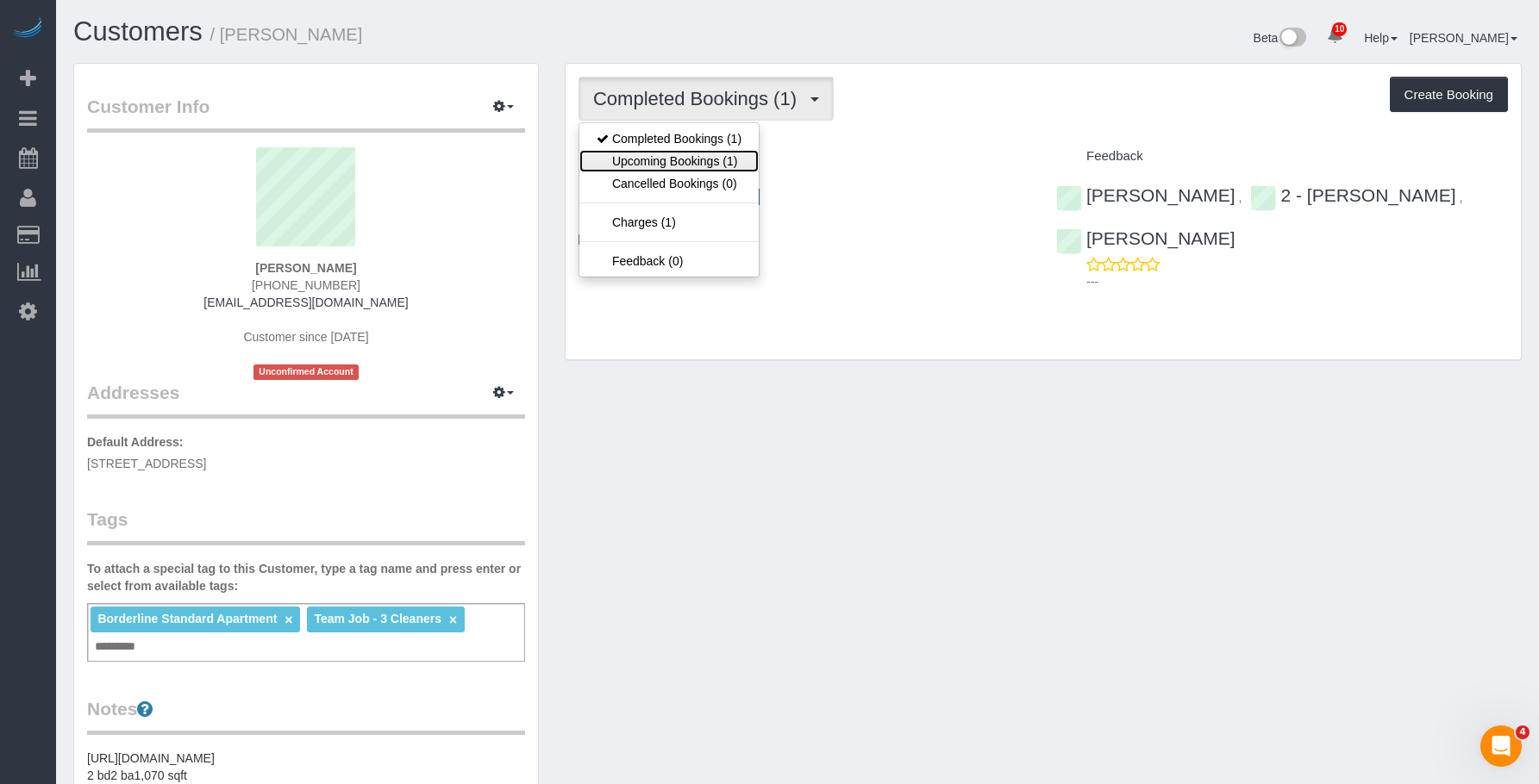
click at [694, 155] on link "Upcoming Bookings (1)" at bounding box center [669, 161] width 180 height 23
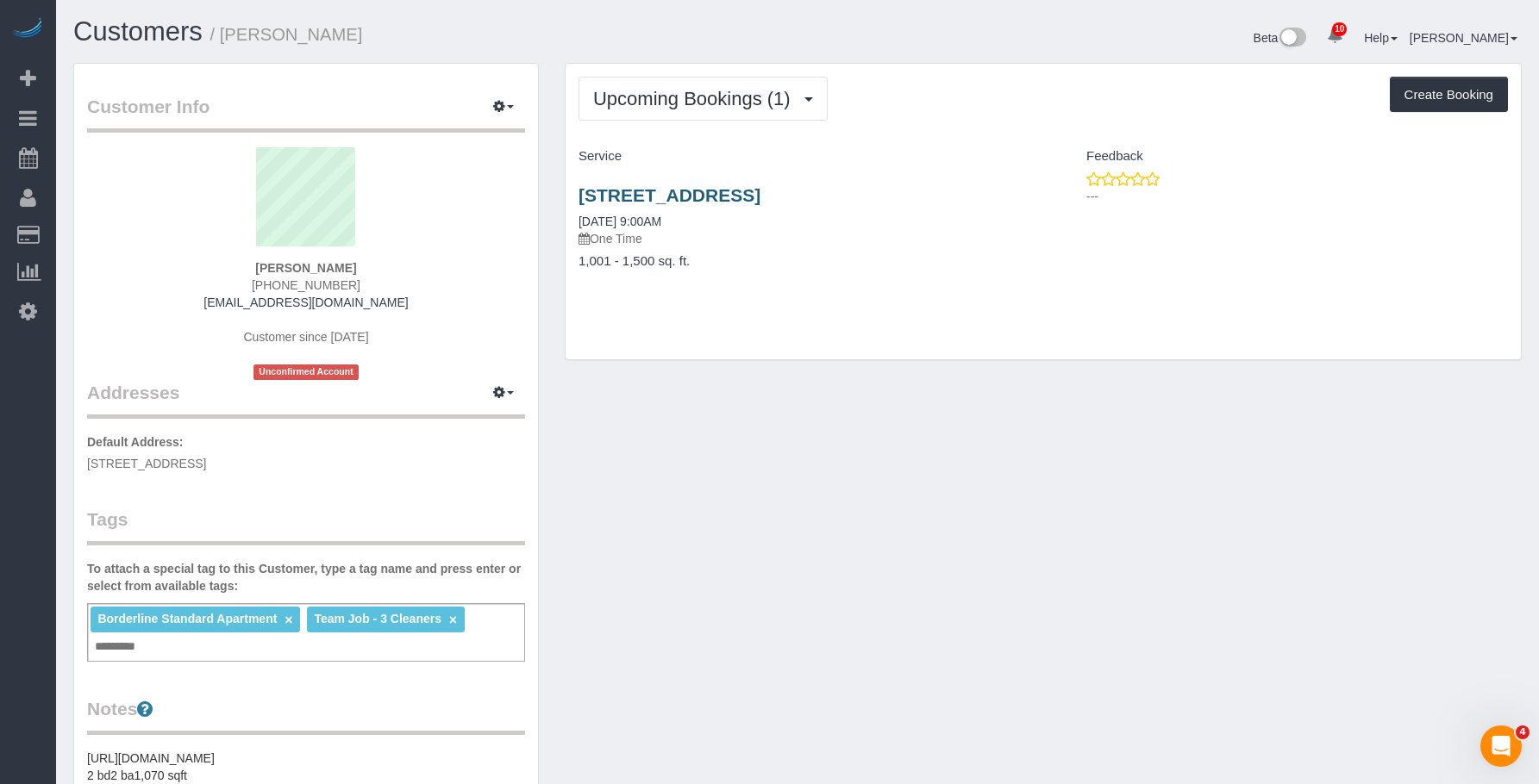
drag, startPoint x: 795, startPoint y: 235, endPoint x: 823, endPoint y: 199, distance: 45.6
click at [796, 235] on p "One Time" at bounding box center [804, 238] width 452 height 17
click at [761, 198] on link "[STREET_ADDRESS]" at bounding box center [669, 196] width 182 height 20
click at [656, 193] on link "[STREET_ADDRESS]" at bounding box center [669, 196] width 182 height 20
